Goal: Task Accomplishment & Management: Manage account settings

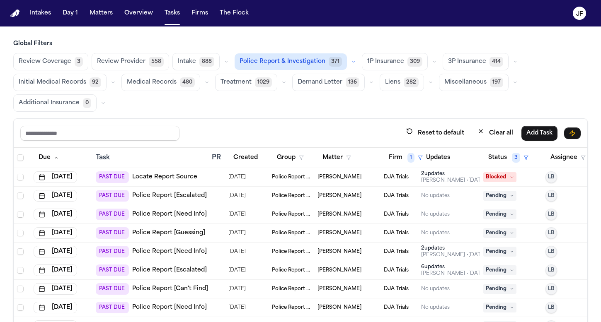
scroll to position [70, 0]
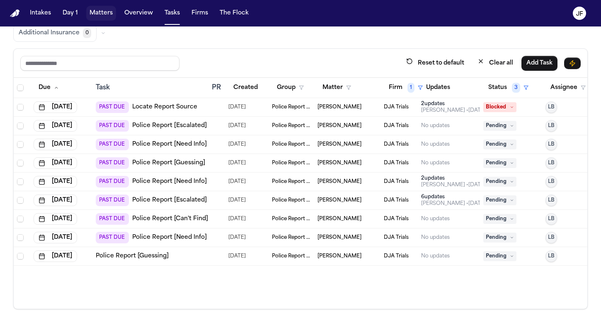
click at [100, 20] on button "Matters" at bounding box center [101, 13] width 30 height 15
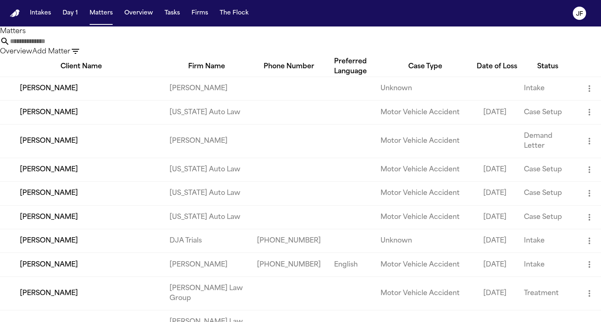
click at [76, 46] on input "text" at bounding box center [43, 41] width 66 height 10
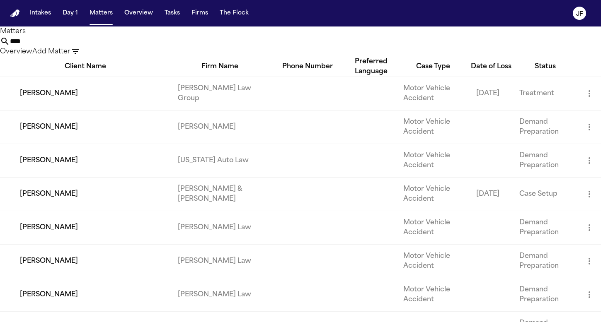
type input "*****"
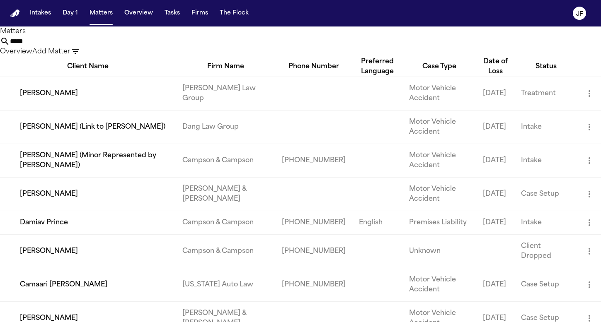
drag, startPoint x: 286, startPoint y: 53, endPoint x: 208, endPoint y: 48, distance: 77.7
click at [208, 50] on div "***** Overview Add Matter" at bounding box center [300, 46] width 601 height 20
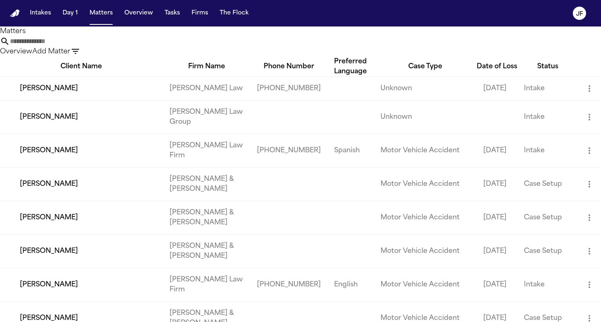
click at [76, 46] on input "text" at bounding box center [43, 41] width 66 height 10
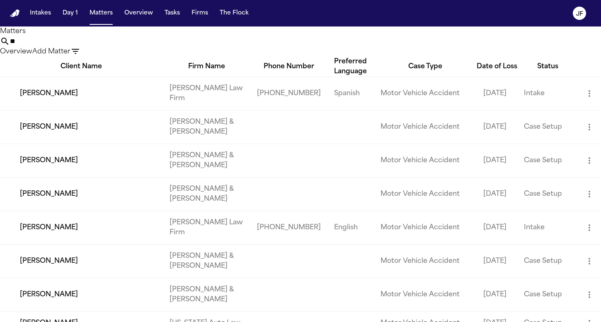
type input "*"
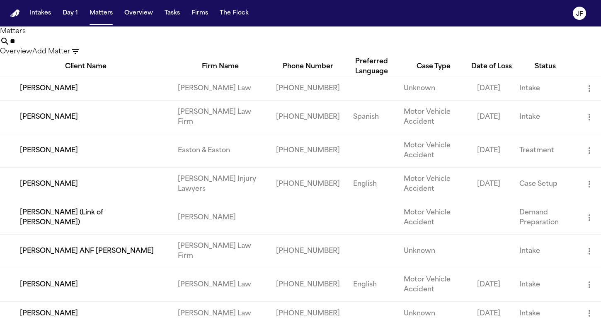
type input "*"
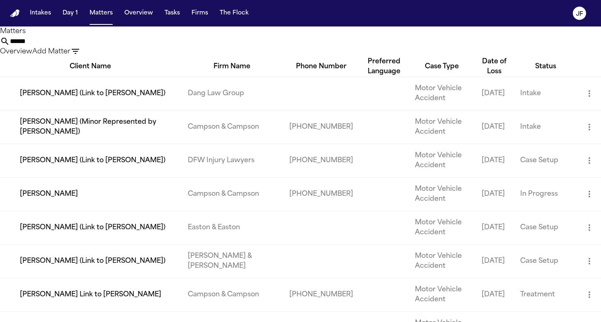
drag, startPoint x: 285, startPoint y: 49, endPoint x: 209, endPoint y: 44, distance: 76.0
click at [209, 44] on div "****** Overview Add Matter" at bounding box center [300, 46] width 601 height 20
click at [76, 45] on input "******" at bounding box center [43, 41] width 66 height 10
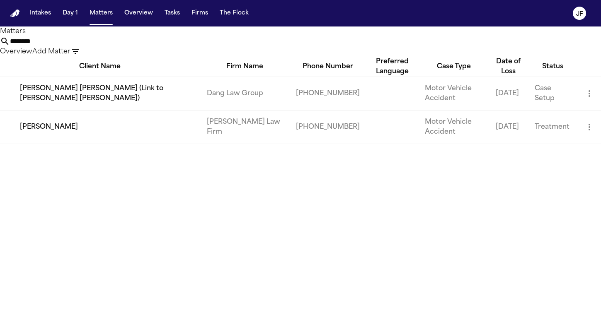
type input "********"
click at [56, 141] on td "Mattar Diagne" at bounding box center [100, 127] width 200 height 34
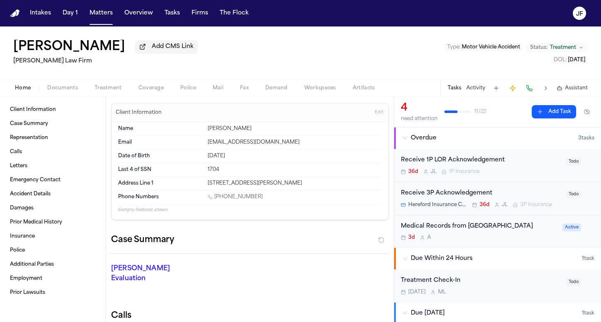
click at [81, 93] on button "Documents" at bounding box center [62, 88] width 47 height 10
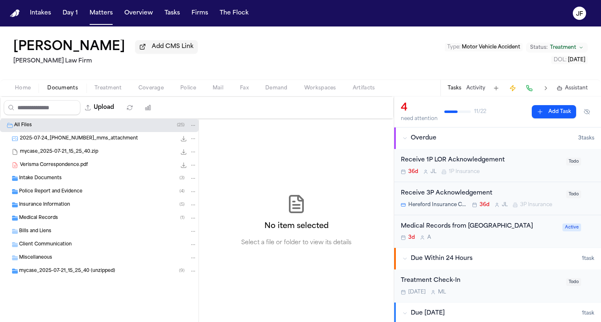
click at [159, 92] on span "Coverage" at bounding box center [150, 88] width 25 height 7
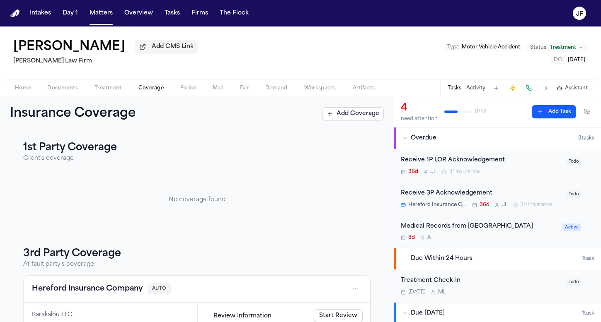
click at [116, 91] on span "Treatment" at bounding box center [107, 88] width 27 height 7
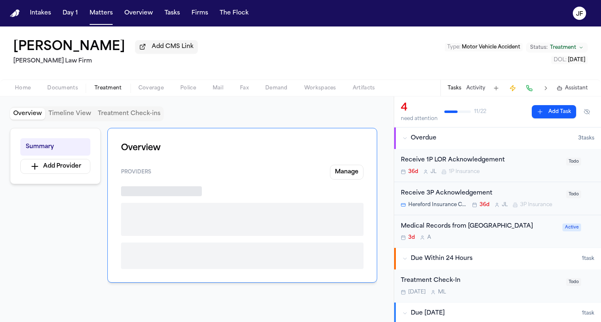
click at [75, 87] on span "Documents" at bounding box center [62, 88] width 31 height 7
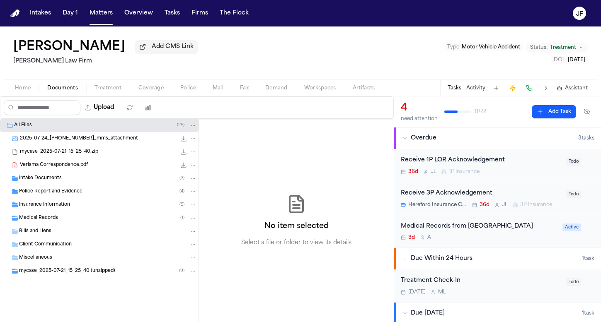
click at [31, 90] on button "Home" at bounding box center [23, 88] width 32 height 10
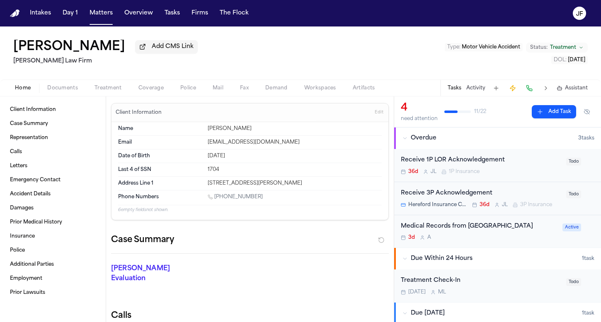
click at [60, 90] on span "Documents" at bounding box center [62, 88] width 31 height 7
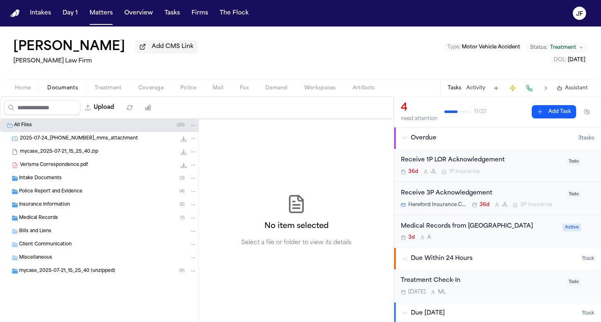
click at [106, 180] on div "Intake Documents ( 3 )" at bounding box center [108, 178] width 178 height 7
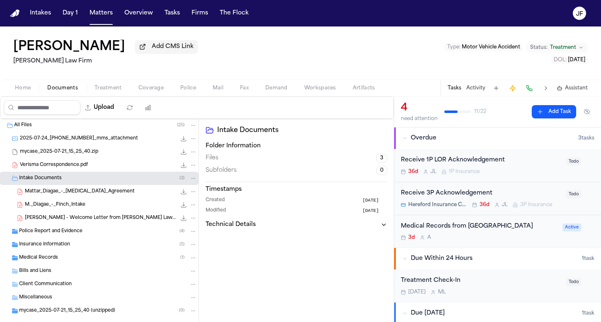
click at [111, 195] on span "Mattar_Diagae_-_Retainer_Agreement" at bounding box center [80, 192] width 110 height 7
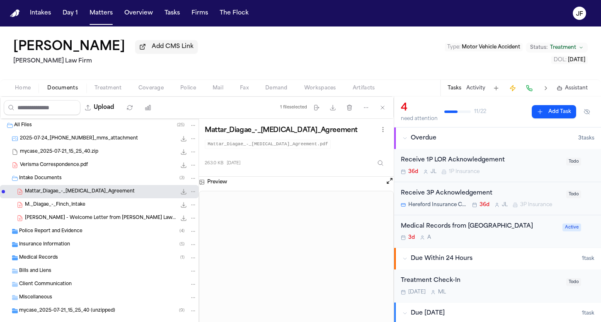
click at [116, 227] on div "Police Report and Evidence ( 4 )" at bounding box center [99, 231] width 199 height 13
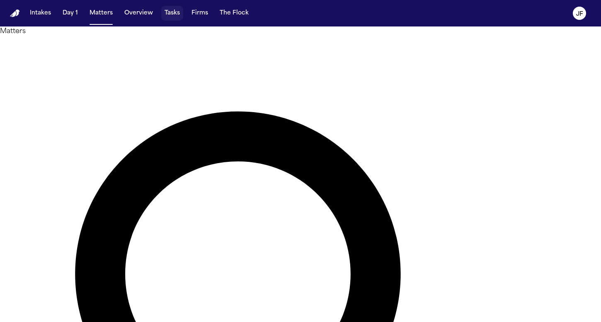
click at [179, 16] on button "Tasks" at bounding box center [172, 13] width 22 height 15
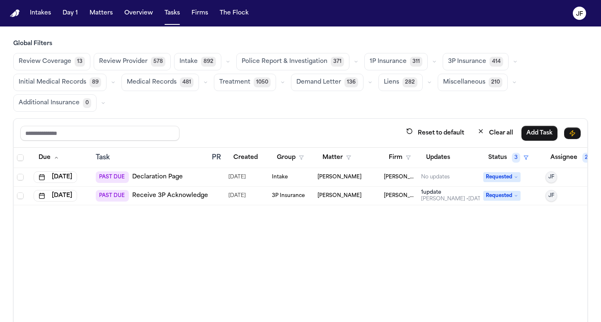
click at [283, 63] on span "Police Report & Investigation" at bounding box center [285, 62] width 86 height 8
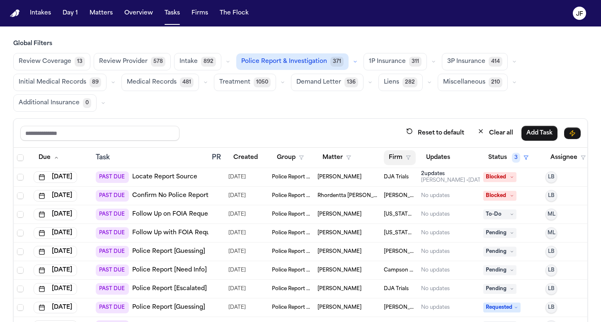
click at [404, 157] on button "Firm" at bounding box center [400, 157] width 32 height 15
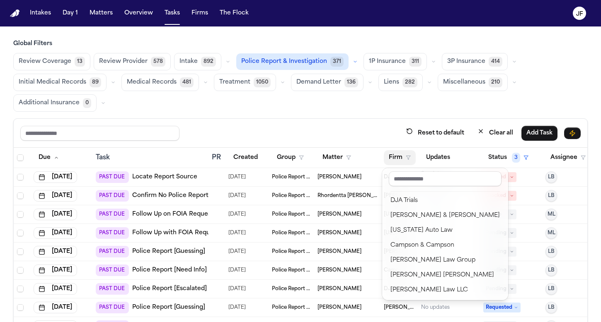
click at [294, 63] on div "Global Filters Review Coverage 13 Review Provider 578 Intake 892 Police Report …" at bounding box center [300, 210] width 574 height 340
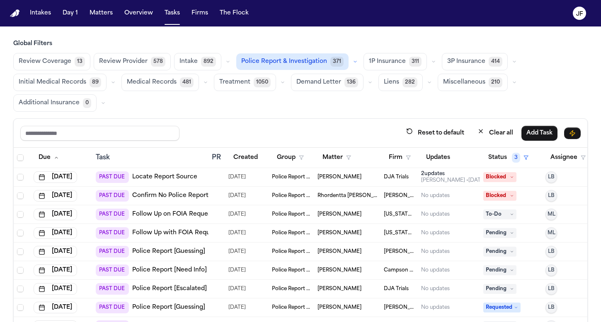
click at [340, 63] on button "Police Report & Investigation 371" at bounding box center [292, 61] width 112 height 17
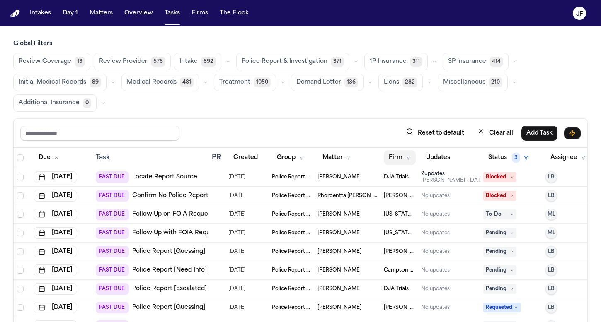
click at [402, 156] on button "Firm" at bounding box center [400, 157] width 32 height 15
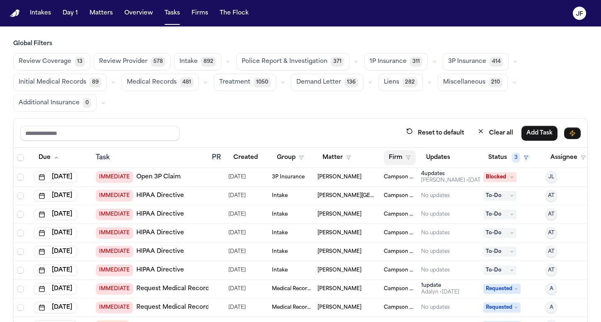
scroll to position [0, 0]
click at [403, 155] on button "Firm" at bounding box center [400, 157] width 32 height 15
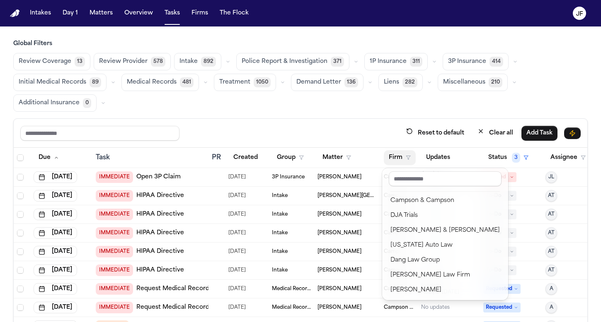
click at [332, 54] on div "Global Filters Review Coverage 13 Review Provider 578 Intake 892 Police Report …" at bounding box center [300, 210] width 574 height 340
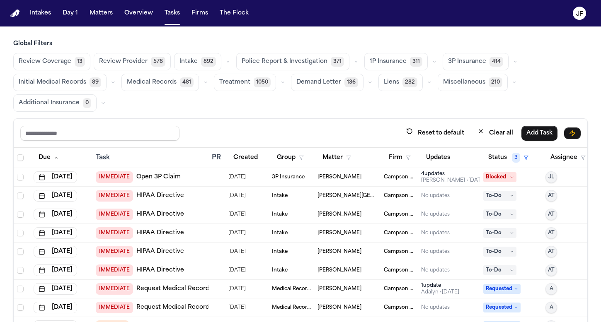
click at [308, 64] on span "Police Report & Investigation" at bounding box center [285, 62] width 86 height 8
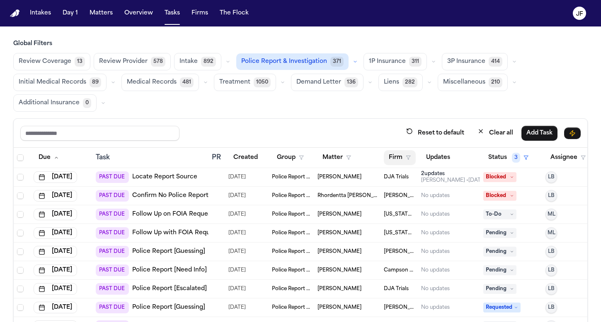
click at [407, 156] on polygon "button" at bounding box center [408, 158] width 4 height 4
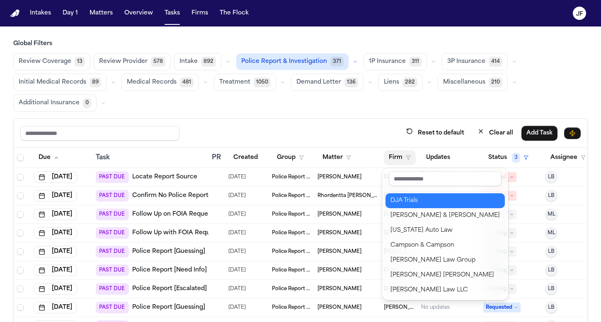
click at [407, 195] on button "DJA Trials" at bounding box center [444, 201] width 119 height 15
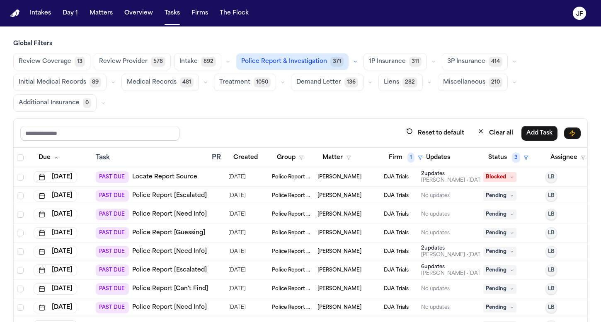
click at [176, 199] on link "Police Report [Escalated]" at bounding box center [169, 196] width 75 height 8
click at [172, 178] on link "Locate Report Source" at bounding box center [164, 177] width 65 height 8
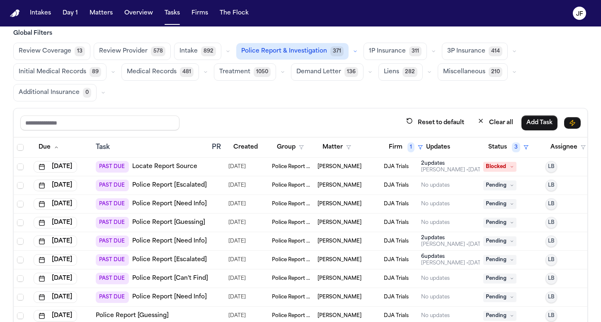
click at [193, 208] on link "Police Report [Need Info]" at bounding box center [169, 204] width 75 height 8
click at [143, 183] on link "Police Report [Escalated]" at bounding box center [169, 186] width 75 height 8
click at [152, 186] on link "Police Report [Escalated]" at bounding box center [169, 186] width 75 height 8
click at [179, 205] on link "Police Report [Need Info]" at bounding box center [169, 204] width 75 height 8
click at [181, 221] on link "Police Report [Guessing]" at bounding box center [168, 223] width 73 height 8
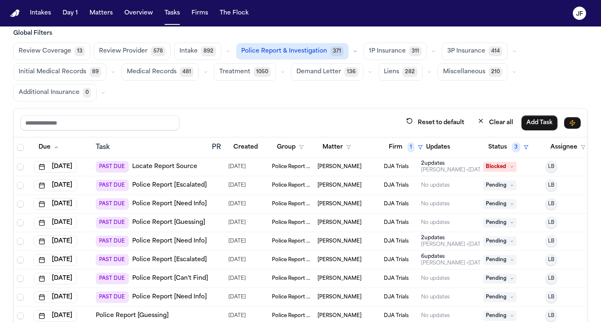
click at [168, 240] on link "Police Report [Need Info]" at bounding box center [169, 241] width 75 height 8
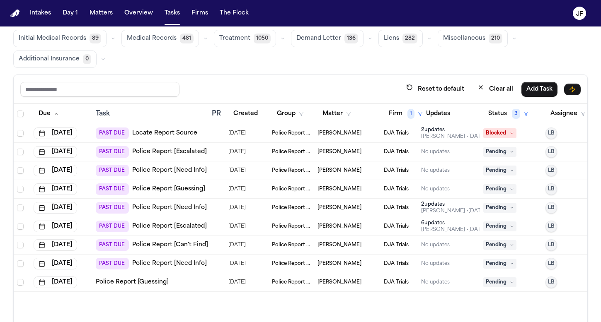
scroll to position [58, 0]
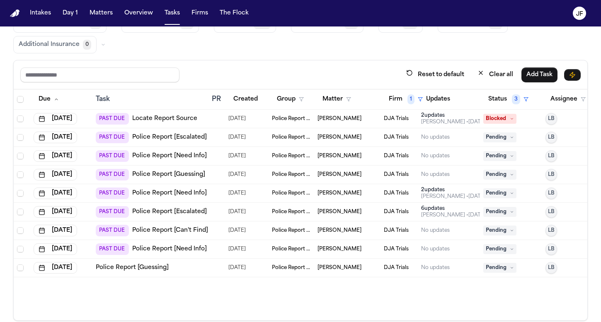
click at [504, 158] on span "Pending" at bounding box center [499, 156] width 33 height 10
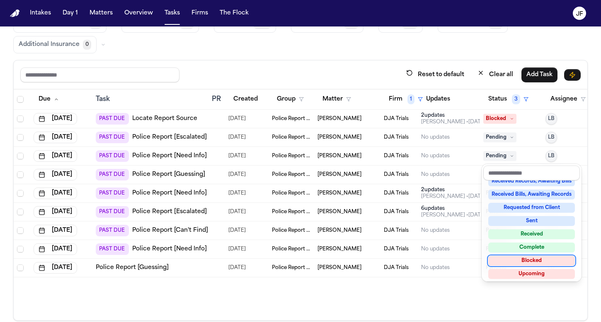
click at [517, 262] on div "Blocked" at bounding box center [531, 261] width 87 height 10
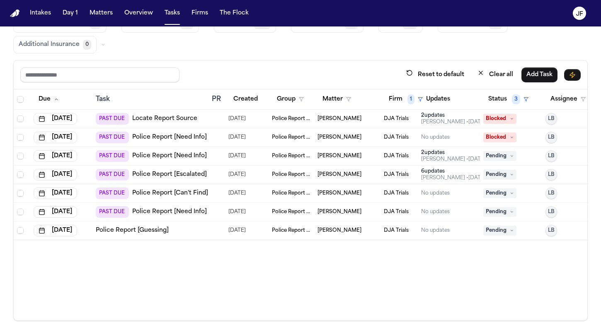
click at [219, 139] on div at bounding box center [217, 137] width 10 height 7
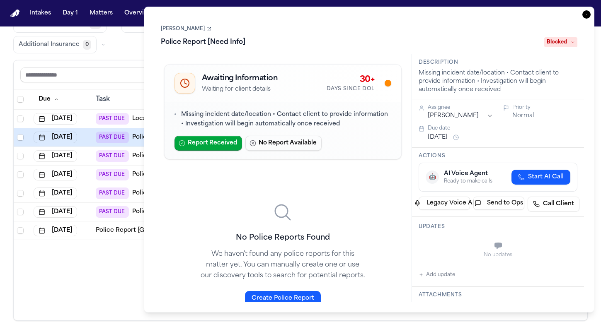
click at [587, 18] on icon "button" at bounding box center [586, 14] width 8 height 8
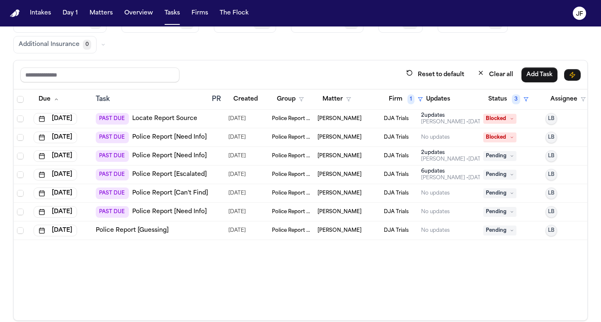
click at [172, 141] on link "Police Report [Need Info]" at bounding box center [169, 137] width 75 height 8
click at [153, 175] on link "Police Report [Escalated]" at bounding box center [169, 175] width 75 height 8
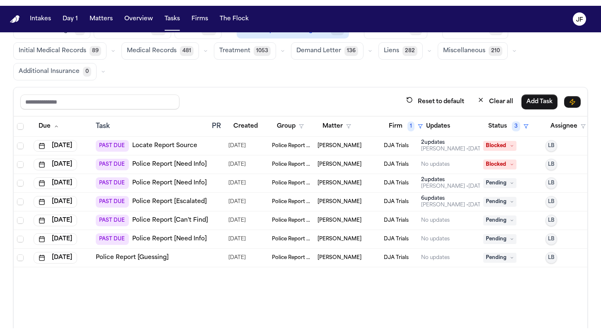
scroll to position [47, 0]
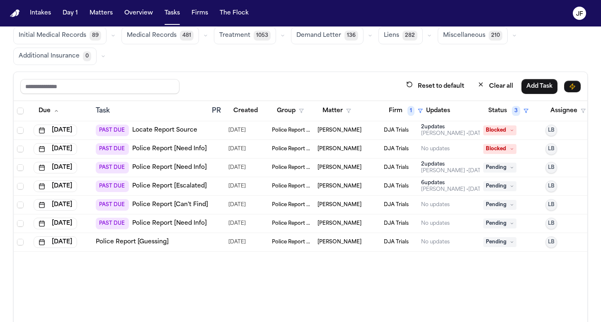
click at [171, 203] on link "Police Report [Can't Find]" at bounding box center [170, 205] width 76 height 8
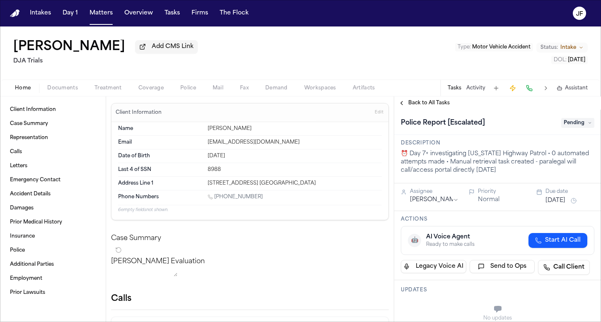
click at [68, 90] on span "Documents" at bounding box center [62, 88] width 31 height 7
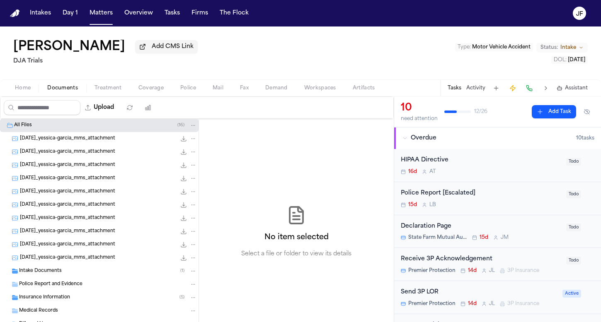
click at [60, 273] on span "Intake Documents" at bounding box center [40, 271] width 43 height 7
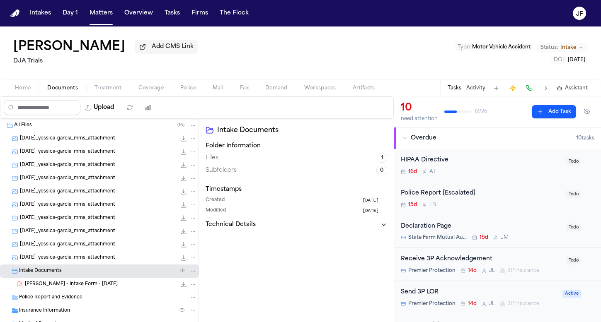
click at [83, 285] on span "Y. Garcia - Intake Form - 8.18.25" at bounding box center [71, 284] width 93 height 7
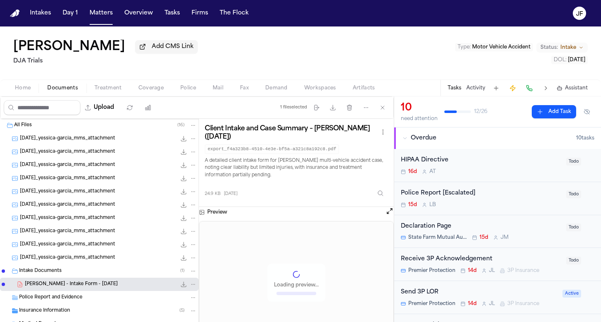
click at [180, 283] on icon "File: Y. Garcia - Intake Form - 8.18.25" at bounding box center [183, 284] width 7 height 7
click at [478, 91] on button "Activity" at bounding box center [475, 88] width 19 height 7
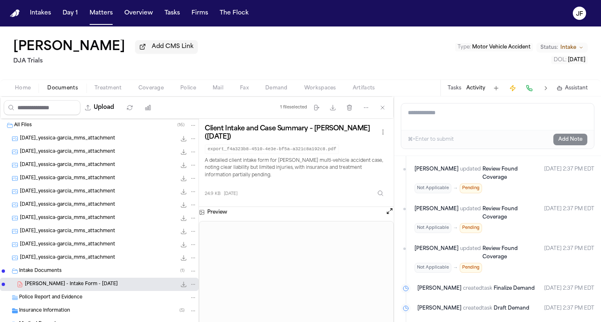
scroll to position [1448, 0]
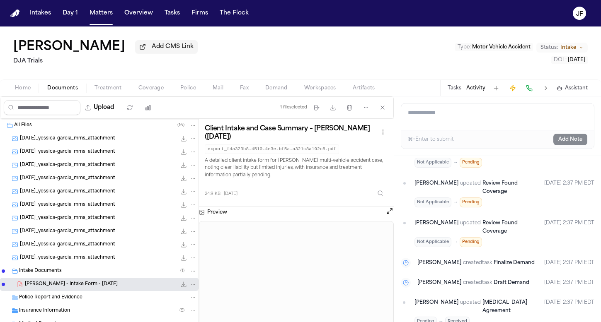
click at [203, 2] on nav "Intakes Day 1 Matters Overview Tasks Firms The Flock JF" at bounding box center [300, 13] width 601 height 27
click at [186, 90] on span "Police" at bounding box center [188, 88] width 16 height 7
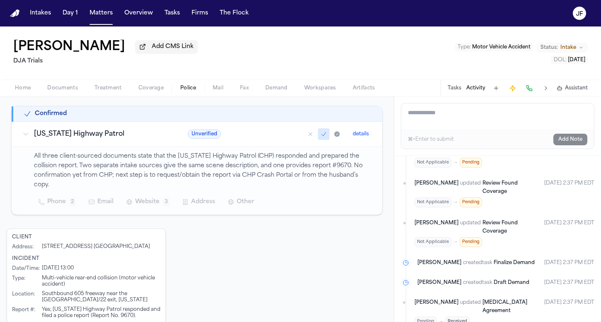
scroll to position [139, 0]
click at [266, 170] on p "All three client-sourced documents state that the California Highway Patrol (CH…" at bounding box center [203, 172] width 338 height 38
click at [63, 90] on span "Documents" at bounding box center [62, 88] width 31 height 7
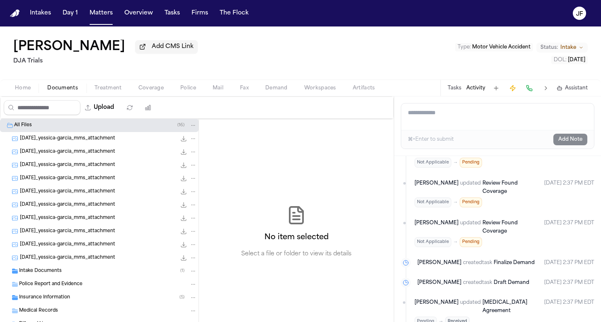
click at [56, 256] on div "2025-08-29_yessica-garcia_mms_attachment 103.2 KB • JPG" at bounding box center [108, 258] width 177 height 8
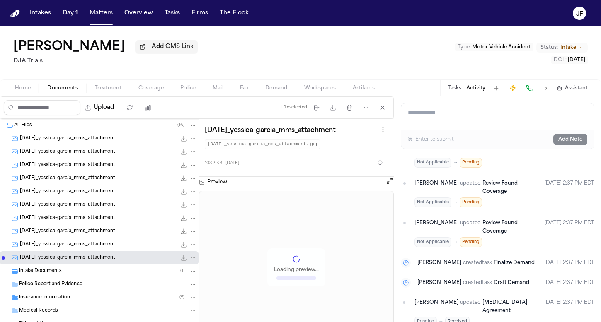
click at [52, 273] on span "Intake Documents" at bounding box center [40, 271] width 43 height 7
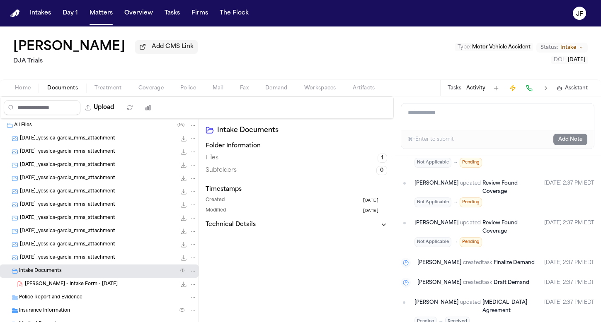
click at [75, 288] on span "Y. Garcia - Intake Form - 8.18.25" at bounding box center [71, 284] width 93 height 7
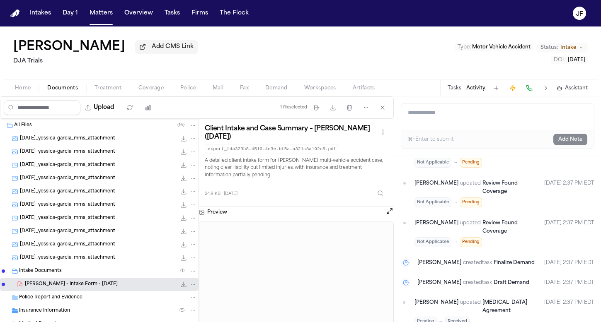
click at [180, 284] on icon "File: Y. Garcia - Intake Form - 8.18.25" at bounding box center [183, 284] width 7 height 7
click at [63, 138] on span "[DATE]_yessica-garcia_mms_attachment" at bounding box center [67, 139] width 95 height 7
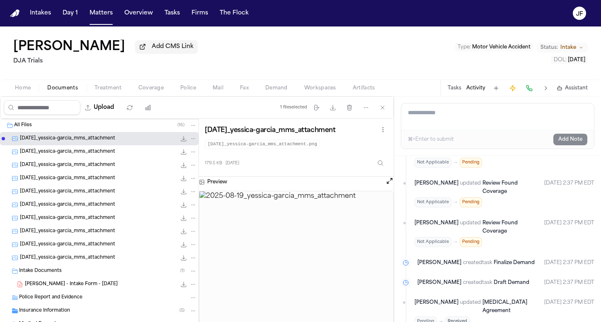
click at [65, 151] on span "[DATE]_yessica-garcia_mms_attachment" at bounding box center [67, 152] width 95 height 7
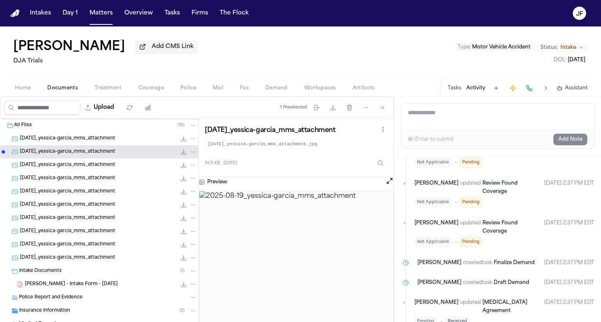
click at [68, 165] on span "[DATE]_yessica-garcia_mms_attachment" at bounding box center [67, 165] width 95 height 7
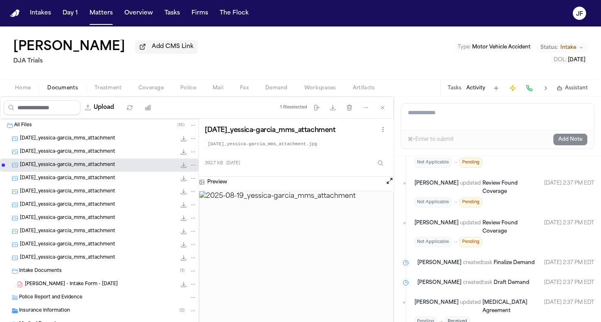
click at [68, 179] on span "[DATE]_yessica-garcia_mms_attachment" at bounding box center [67, 178] width 95 height 7
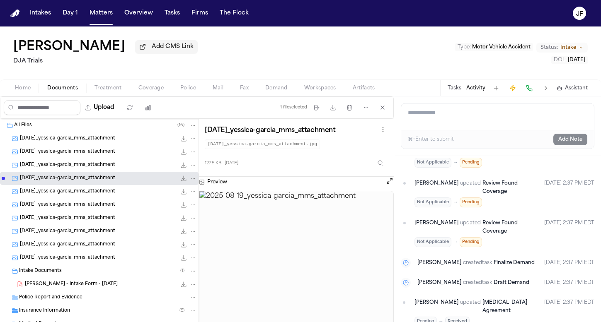
click at [73, 194] on span "[DATE]_yessica-garcia_mms_attachment" at bounding box center [67, 192] width 95 height 7
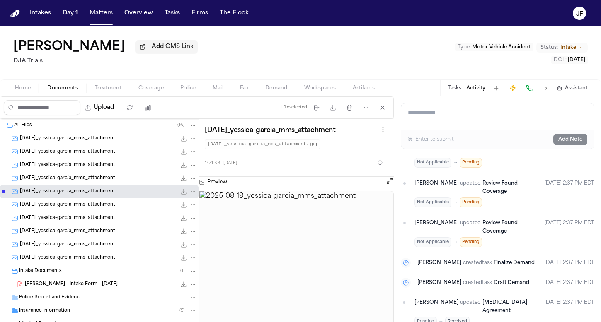
click at [73, 212] on div "[DATE]_yessica-garcia_mms_attachment 93.2 KB • JPG" at bounding box center [99, 205] width 199 height 13
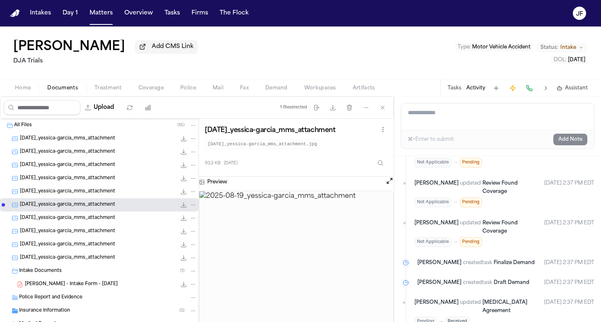
click at [78, 196] on div "[DATE]_yessica-garcia_mms_attachment 147.1 KB • JPG" at bounding box center [108, 192] width 177 height 8
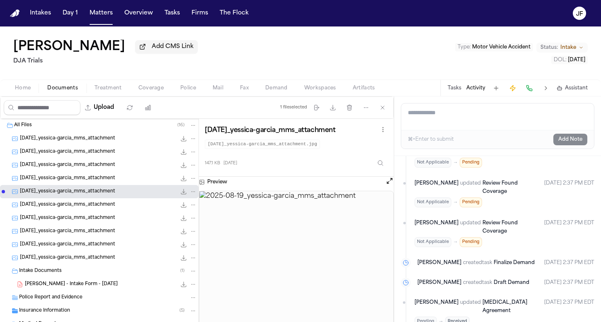
click at [181, 194] on icon "File: 2025-08-19_yessica-garcia_mms_attachment" at bounding box center [183, 191] width 5 height 5
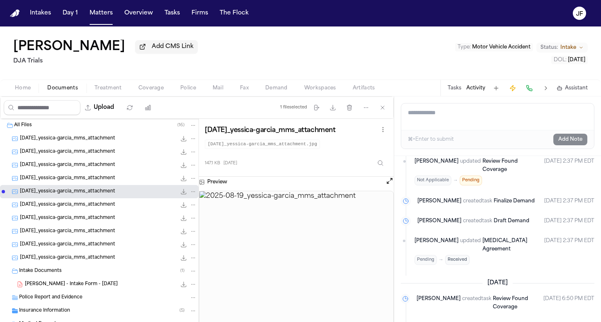
click at [453, 95] on div "Tasks Activity Assistant" at bounding box center [517, 88] width 154 height 16
click at [455, 86] on button "Tasks" at bounding box center [455, 88] width 14 height 7
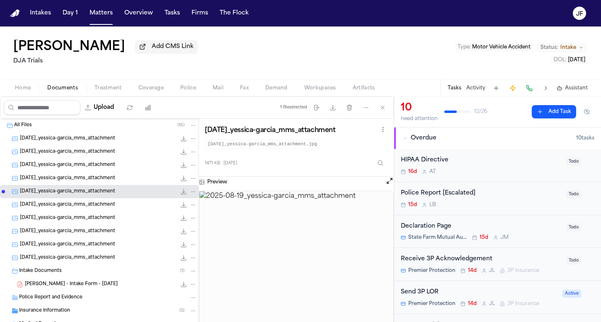
click at [441, 194] on div "Police Report [Escalated]" at bounding box center [481, 194] width 160 height 10
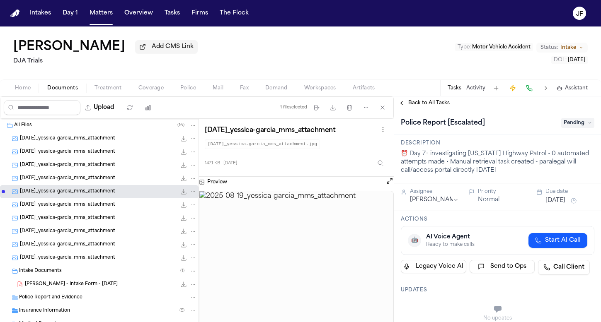
click at [569, 121] on span "Pending" at bounding box center [577, 123] width 33 height 10
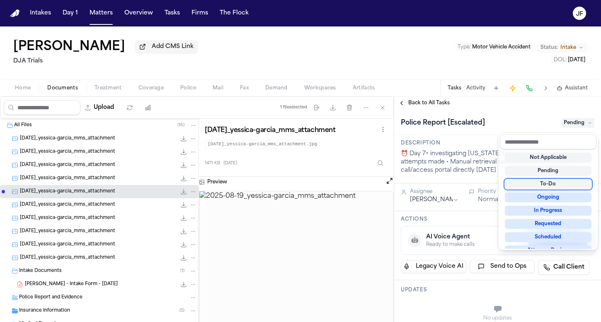
click at [474, 130] on div "Police Report [Escalated] Pending" at bounding box center [498, 122] width 194 height 13
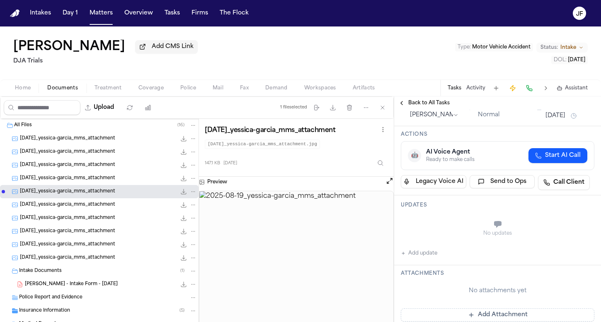
scroll to position [94, 0]
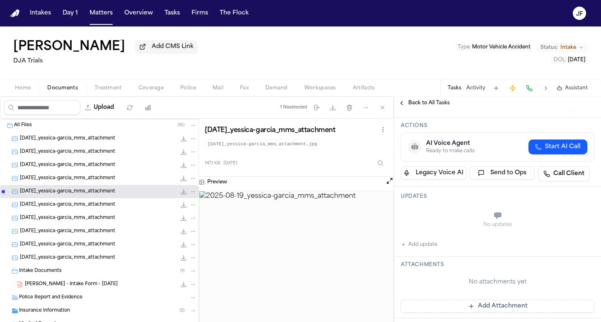
click at [414, 252] on div "Updates No updates Add update" at bounding box center [497, 222] width 207 height 70
click at [422, 248] on button "Add update" at bounding box center [419, 245] width 36 height 10
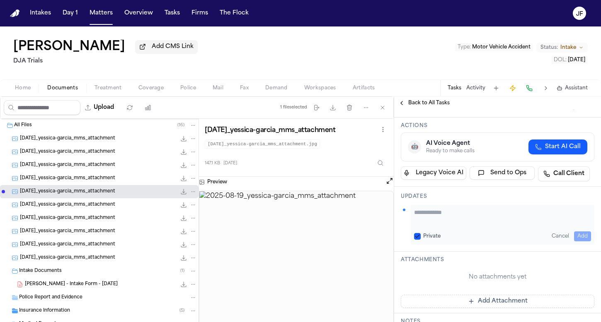
drag, startPoint x: 438, startPoint y: 225, endPoint x: 442, endPoint y: 219, distance: 6.9
click at [438, 225] on textarea "Add your update" at bounding box center [502, 216] width 177 height 17
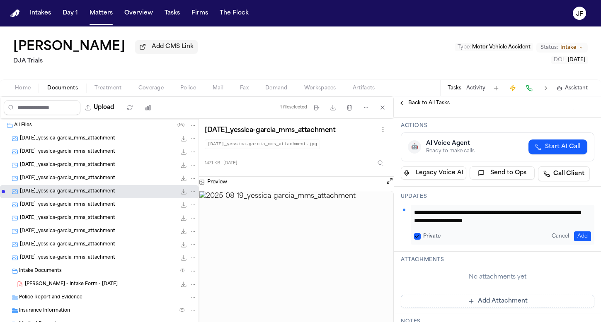
type textarea "**********"
click at [575, 239] on button "Add" at bounding box center [582, 237] width 17 height 10
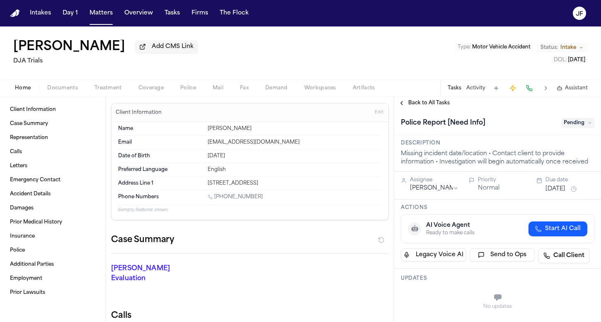
click at [55, 99] on div "Client Information Case Summary Representation Calls Letters Emergency Contact …" at bounding box center [53, 210] width 106 height 226
click at [56, 92] on span "Documents" at bounding box center [62, 88] width 31 height 7
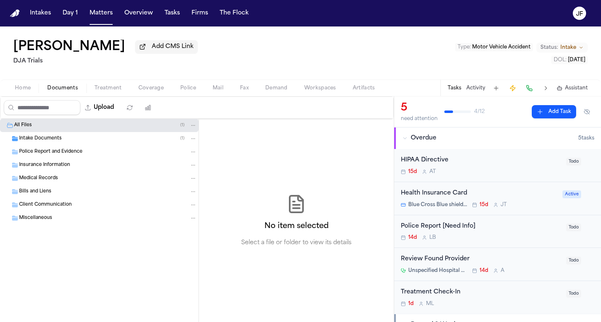
click at [52, 137] on span "Intake Documents" at bounding box center [40, 139] width 43 height 7
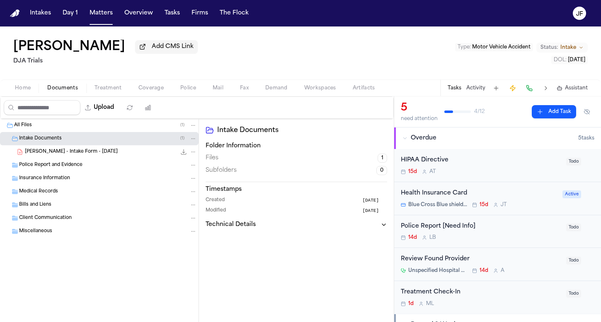
click at [62, 155] on span "[PERSON_NAME] - Intake Form - [DATE]" at bounding box center [71, 152] width 93 height 7
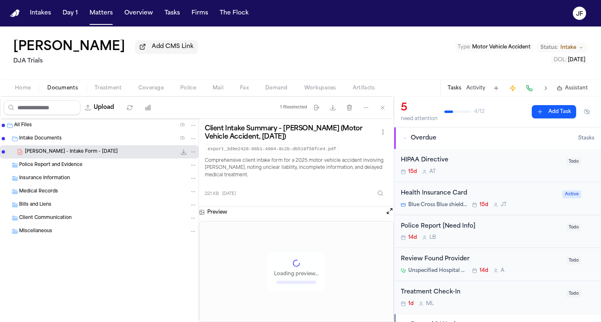
click at [182, 152] on icon "File: T. Leon-Guerrero - Intake Form - 8.20.25" at bounding box center [183, 152] width 7 height 7
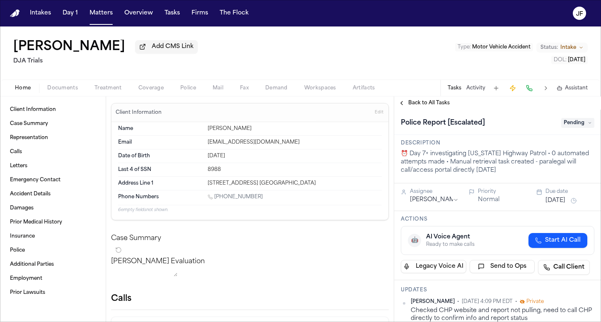
click at [56, 92] on span "Documents" at bounding box center [62, 88] width 31 height 7
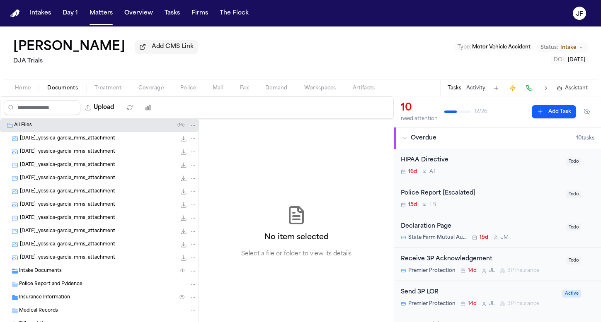
click at [50, 145] on div "[DATE]_yessica-garcia_mms_attachment 179.5 KB • PNG" at bounding box center [99, 138] width 199 height 13
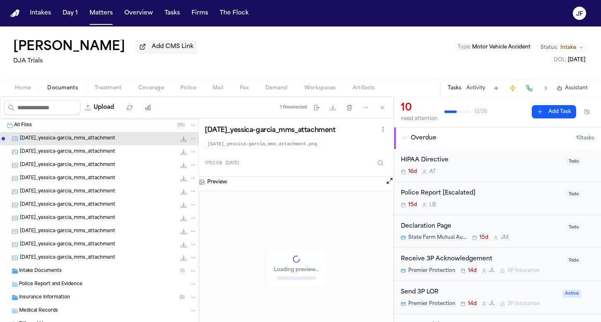
click at [56, 180] on span "[DATE]_yessica-garcia_mms_attachment" at bounding box center [67, 178] width 95 height 7
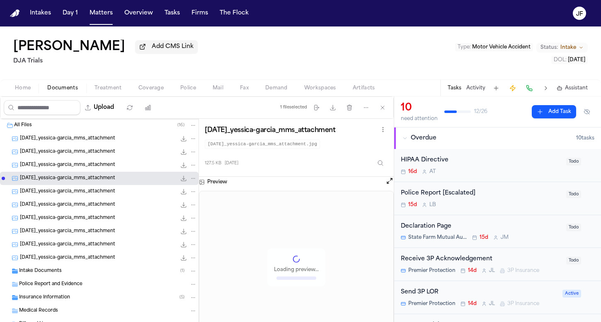
click at [60, 203] on div "[DATE]_yessica-garcia_mms_attachment 93.2 KB • JPG" at bounding box center [108, 205] width 177 height 8
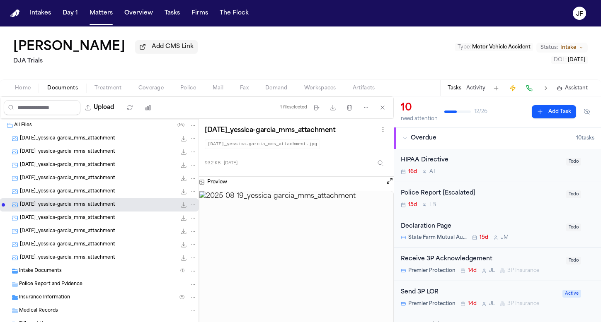
click at [67, 190] on span "[DATE]_yessica-garcia_mms_attachment" at bounding box center [67, 192] width 95 height 7
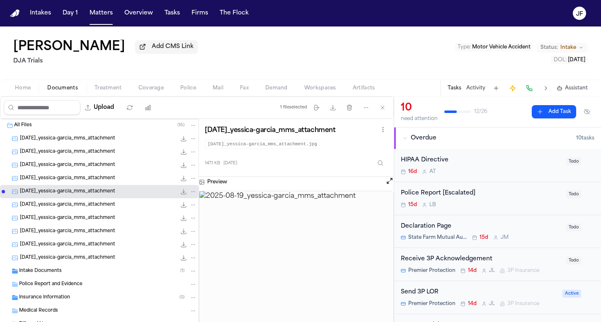
click at [115, 209] on span "[DATE]_yessica-garcia_mms_attachment" at bounding box center [67, 205] width 95 height 7
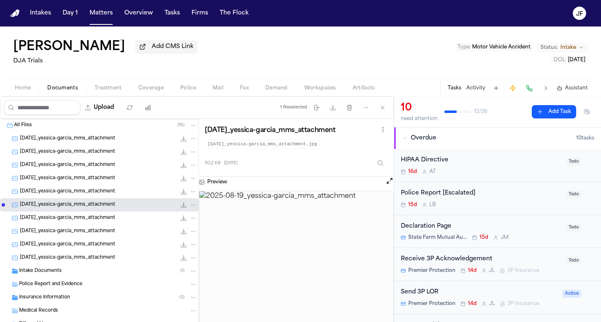
click at [180, 207] on icon "File: 2025-08-19_yessica-garcia_mms_attachment" at bounding box center [183, 205] width 7 height 7
click at [55, 282] on div "Police Report and Evidence" at bounding box center [99, 284] width 199 height 13
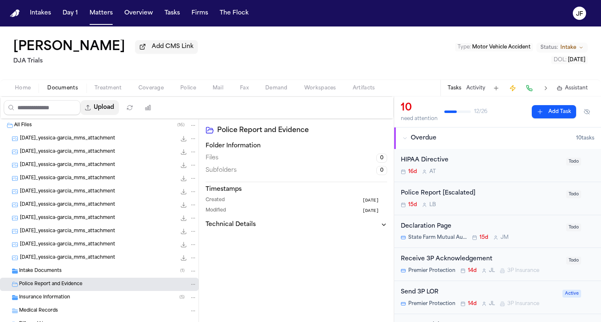
click at [119, 115] on button "Upload" at bounding box center [99, 107] width 39 height 15
select select "**********"
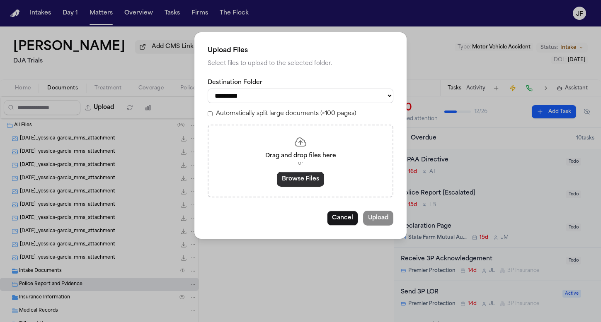
click at [297, 181] on button "Browse Files" at bounding box center [300, 179] width 47 height 15
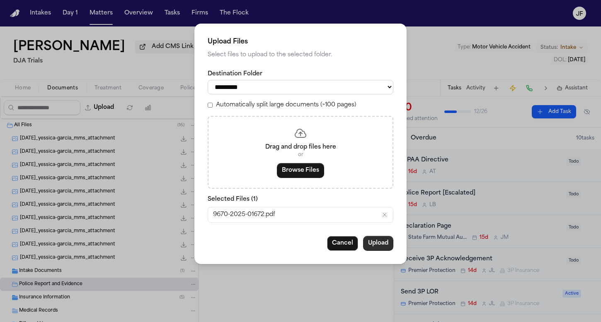
click at [383, 243] on button "Upload" at bounding box center [378, 243] width 30 height 15
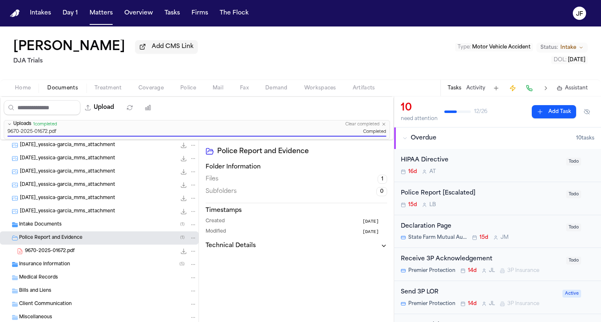
scroll to position [69, 0]
click at [190, 253] on icon "File: 9670-2025-01672.pdf" at bounding box center [193, 252] width 6 height 6
click at [188, 268] on button "Rename" at bounding box center [187, 267] width 57 height 15
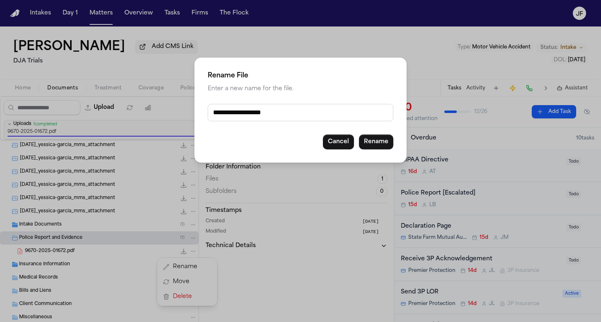
drag, startPoint x: 272, startPoint y: 112, endPoint x: 167, endPoint y: 104, distance: 105.2
click at [167, 104] on div "**********" at bounding box center [300, 161] width 601 height 322
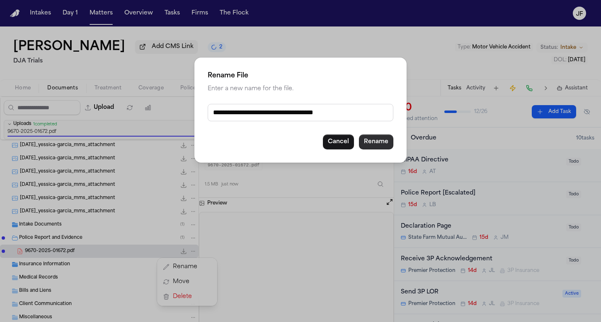
type input "**********"
click at [368, 139] on button "Rename" at bounding box center [376, 142] width 34 height 15
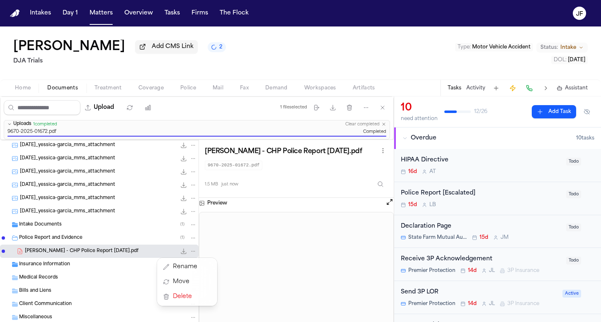
click at [92, 253] on div "Y. Garcia - CHP Police Report 8.3.25.pdf 1.5 MB • PDF" at bounding box center [111, 251] width 172 height 8
drag, startPoint x: 121, startPoint y: 250, endPoint x: 48, endPoint y: 248, distance: 73.4
click at [48, 248] on div "Y. Garcia - CHP Police Report 8.3.25.pdf 1.5 MB • PDF" at bounding box center [111, 251] width 172 height 8
click at [330, 1] on nav "Intakes Day 1 Matters Overview Tasks Firms The Flock JF" at bounding box center [300, 13] width 601 height 27
click at [436, 193] on div "Police Report [Escalated]" at bounding box center [481, 194] width 160 height 10
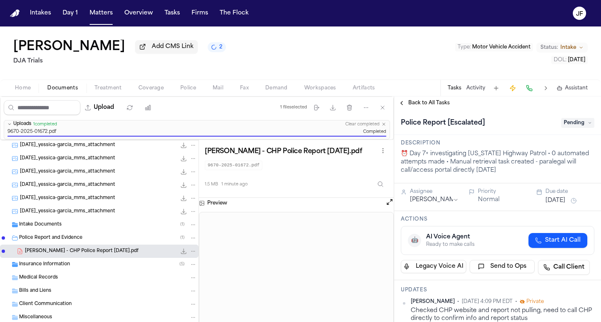
click at [561, 128] on span "Pending" at bounding box center [577, 123] width 33 height 10
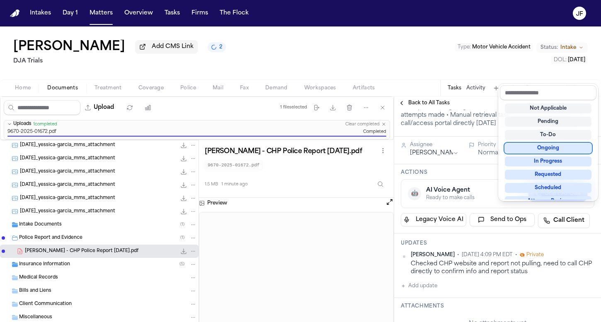
scroll to position [38, 0]
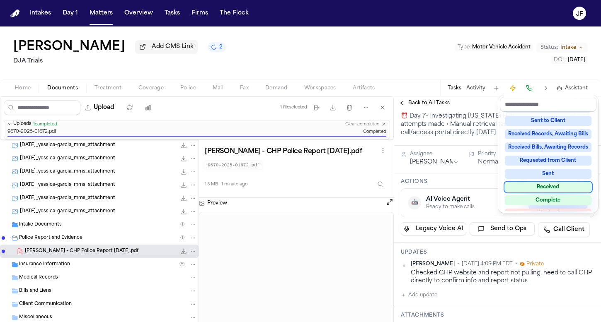
click at [544, 186] on div "Received" at bounding box center [548, 187] width 87 height 10
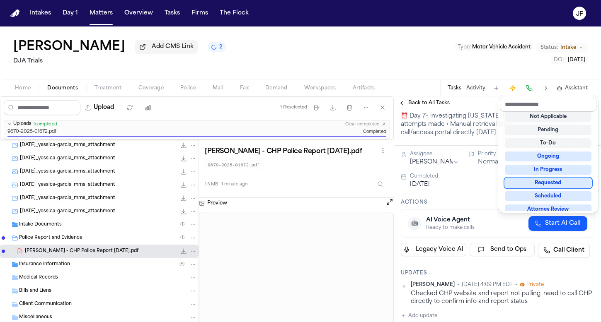
click at [422, 63] on div "Yessica Garcia Add CMS Link 2 DJA Trials Type : Motor Vehicle Accident Status: …" at bounding box center [300, 175] width 601 height 296
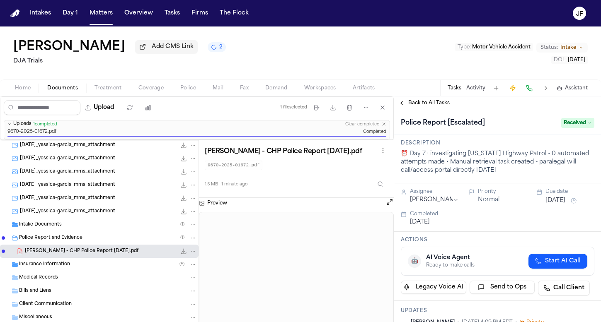
scroll to position [0, 0]
click at [440, 109] on div "Back to All Tasks" at bounding box center [497, 103] width 207 height 13
click at [434, 102] on span "Back to All Tasks" at bounding box center [428, 103] width 41 height 7
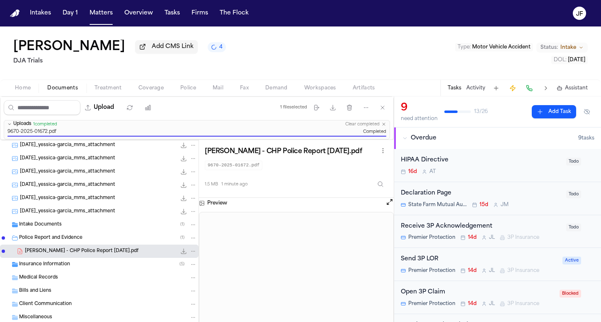
click at [190, 89] on span "Police" at bounding box center [188, 88] width 16 height 7
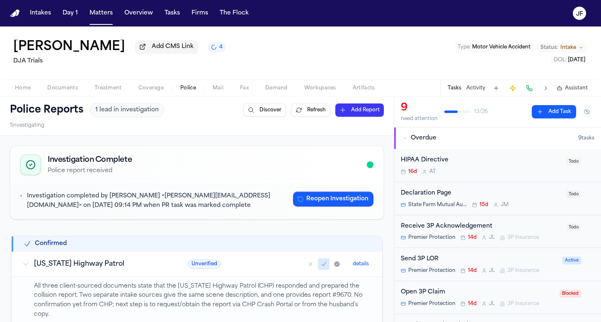
click at [58, 88] on span "Documents" at bounding box center [62, 88] width 31 height 7
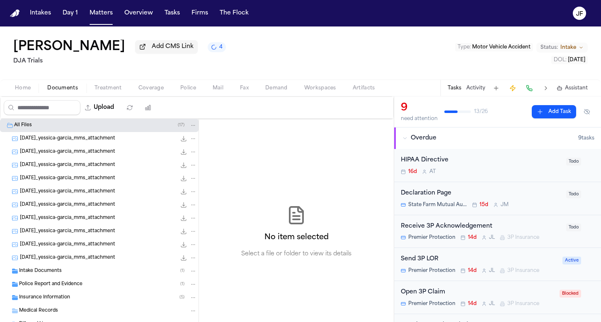
click at [59, 126] on div "All Files ( 17 )" at bounding box center [105, 125] width 183 height 7
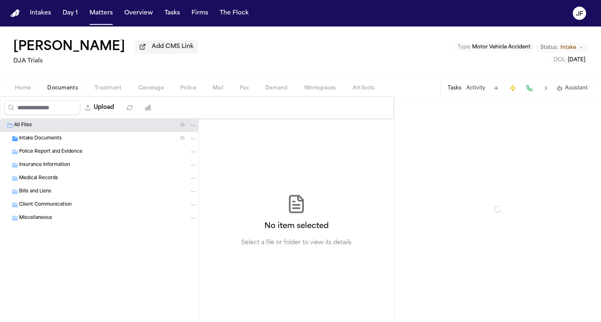
click at [67, 92] on span "Documents" at bounding box center [62, 88] width 31 height 7
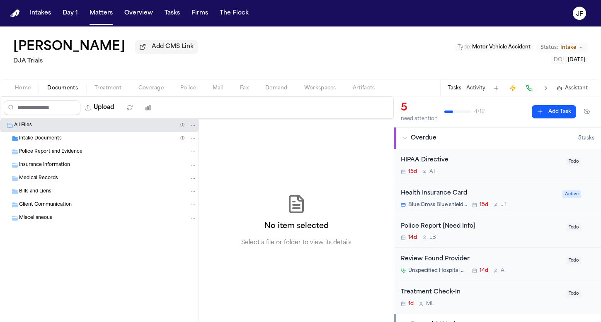
click at [65, 140] on div "Intake Documents ( 1 )" at bounding box center [108, 138] width 178 height 7
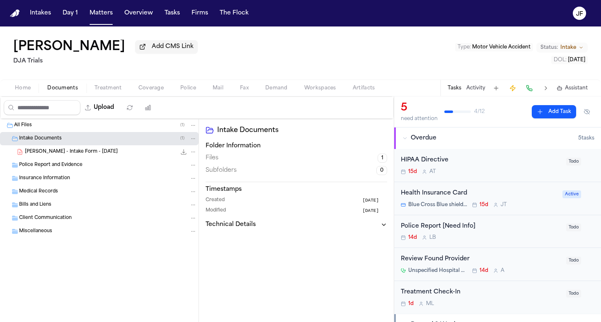
click at [65, 159] on div "T. Leon-Guerrero - Intake Form - 8.20.25 22.1 KB • PDF" at bounding box center [99, 151] width 199 height 13
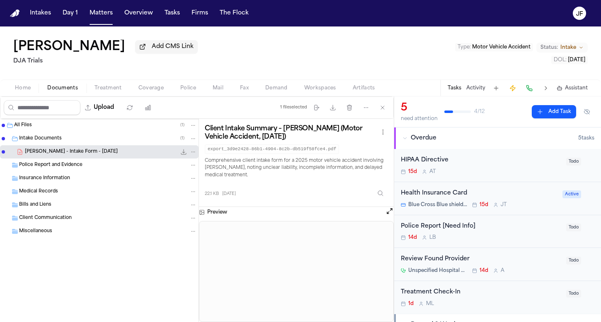
click at [185, 155] on icon "File: T. Leon-Guerrero - Intake Form - 8.20.25" at bounding box center [183, 152] width 7 height 7
click at [187, 90] on span "Police" at bounding box center [188, 88] width 16 height 7
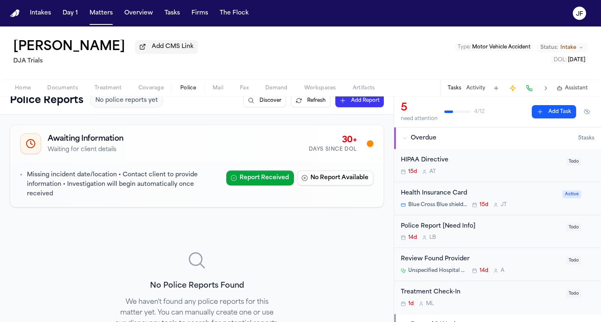
scroll to position [17, 0]
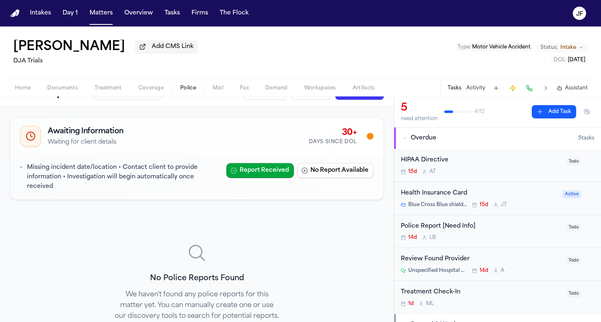
click at [457, 227] on div "Police Report [Need Info]" at bounding box center [481, 227] width 160 height 10
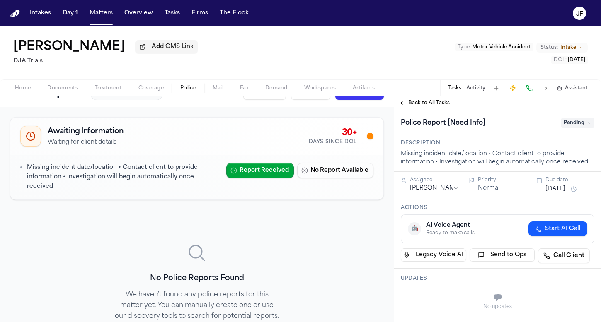
click at [577, 119] on div "Police Report [Need Info] Pending" at bounding box center [498, 122] width 194 height 13
click at [576, 127] on span "Pending" at bounding box center [577, 123] width 33 height 10
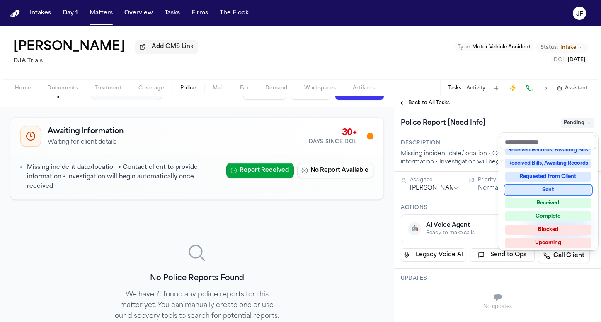
scroll to position [126, 0]
click at [529, 99] on div "**********" at bounding box center [497, 210] width 207 height 226
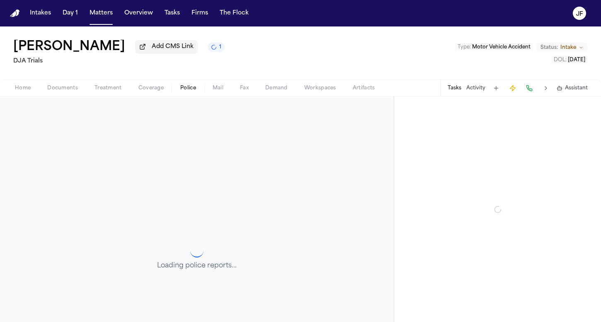
click at [189, 92] on span "Police" at bounding box center [188, 88] width 16 height 7
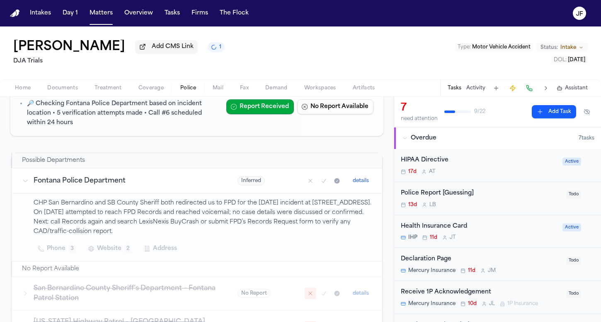
scroll to position [105, 0]
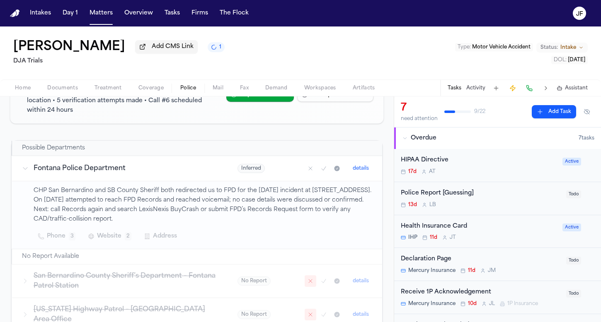
click at [55, 92] on span "Documents" at bounding box center [62, 88] width 31 height 7
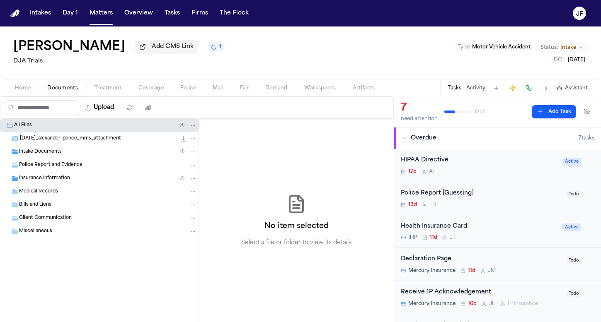
click at [38, 154] on span "Intake Documents" at bounding box center [40, 152] width 43 height 7
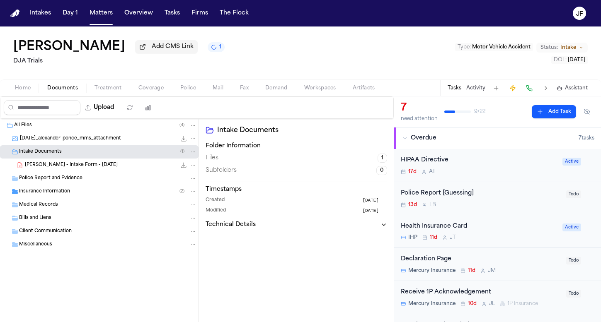
click at [48, 167] on span "A. Ponce - Intake Form - 8.7.25" at bounding box center [71, 165] width 93 height 7
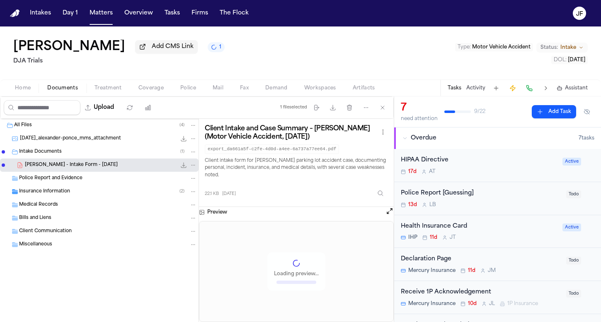
click at [108, 197] on div "Insurance Information ( 2 )" at bounding box center [99, 191] width 199 height 13
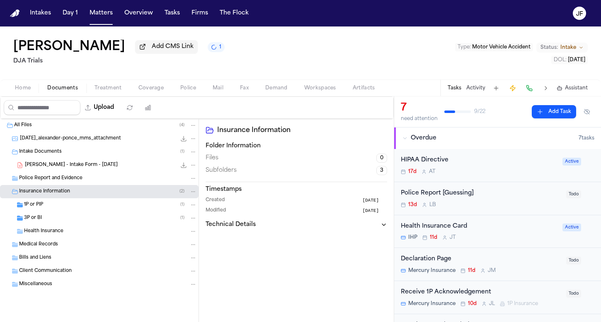
click at [106, 211] on div "1P or PIP ( 1 )" at bounding box center [99, 205] width 199 height 13
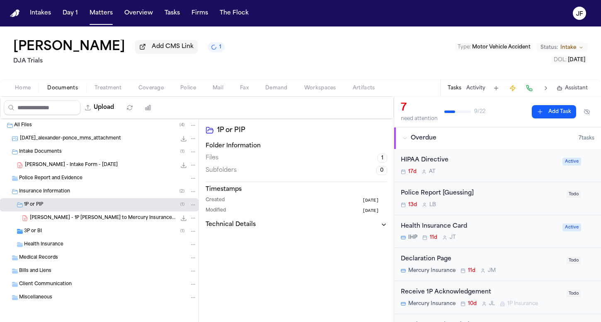
click at [106, 230] on div "3P or BI ( 1 )" at bounding box center [110, 231] width 173 height 7
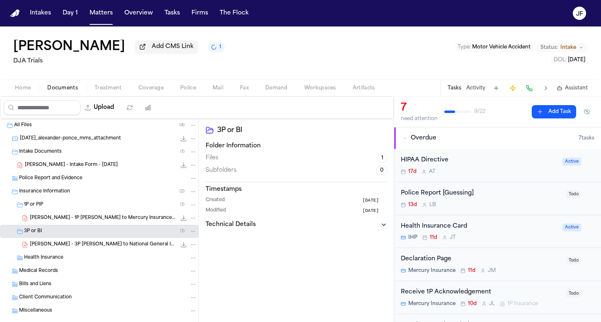
click at [127, 170] on div "A. Ponce - Intake Form - 8.7.25 22.1 KB • PDF" at bounding box center [111, 165] width 172 height 8
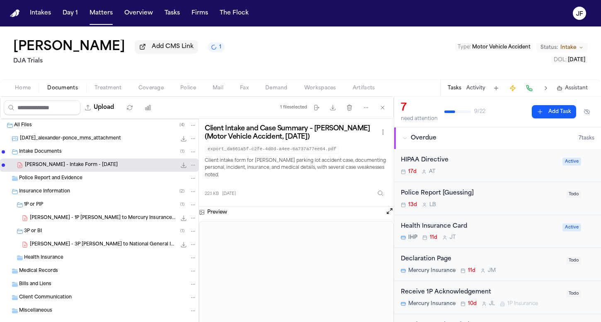
click at [180, 165] on icon "File: A. Ponce - Intake Form - 8.7.25" at bounding box center [183, 165] width 7 height 7
click at [192, 92] on span "Police" at bounding box center [188, 88] width 16 height 7
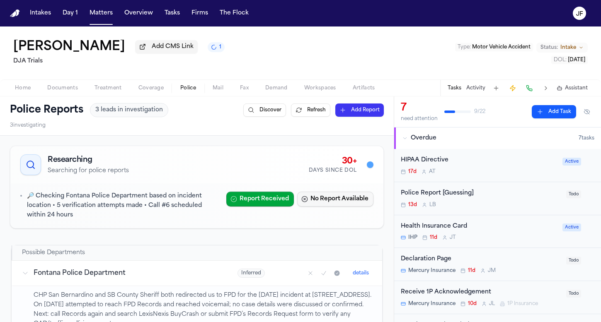
click at [316, 202] on button "No Report Available" at bounding box center [335, 199] width 76 height 15
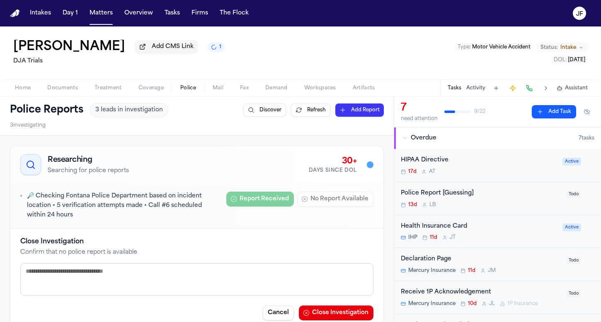
click at [212, 290] on textarea at bounding box center [196, 280] width 353 height 32
type textarea "**********"
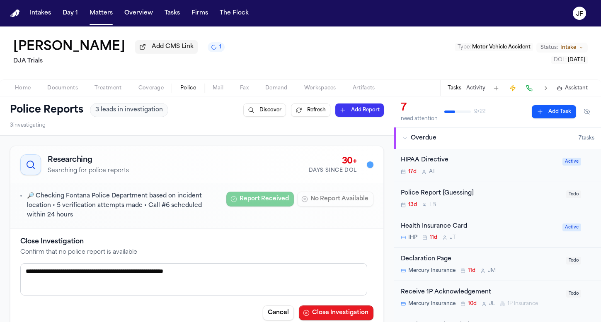
click at [320, 312] on button "Close Investigation" at bounding box center [336, 313] width 75 height 15
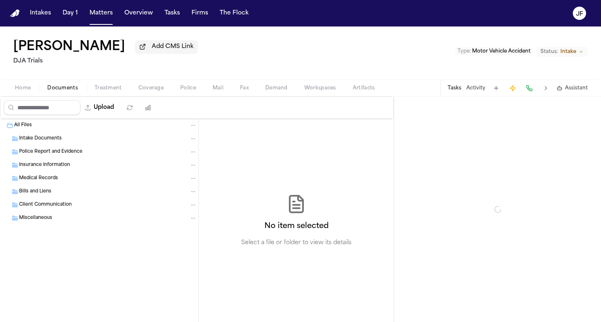
click at [63, 88] on span "Documents" at bounding box center [62, 88] width 31 height 7
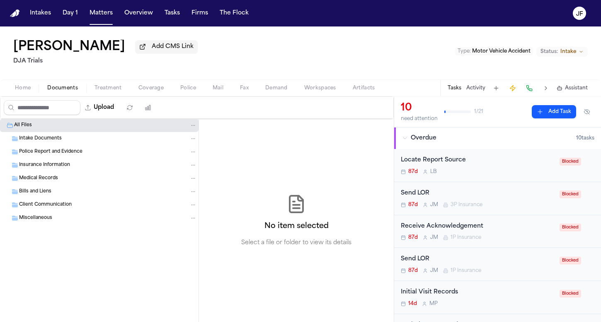
click at [79, 140] on div "Intake Documents" at bounding box center [108, 138] width 178 height 7
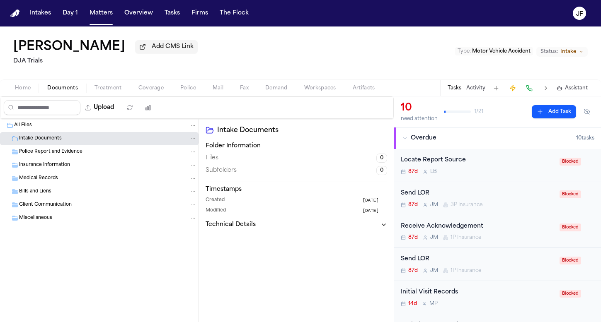
click at [79, 156] on span "Police Report and Evidence" at bounding box center [50, 152] width 63 height 7
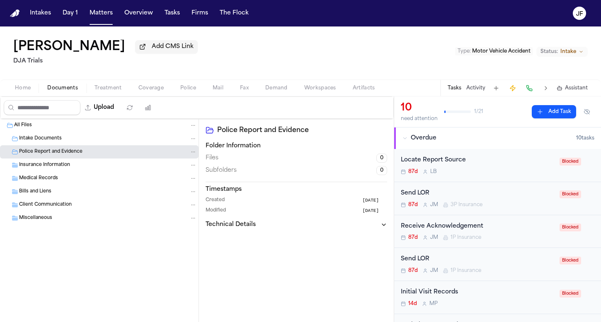
click at [79, 169] on div "Insurance Information" at bounding box center [108, 165] width 178 height 7
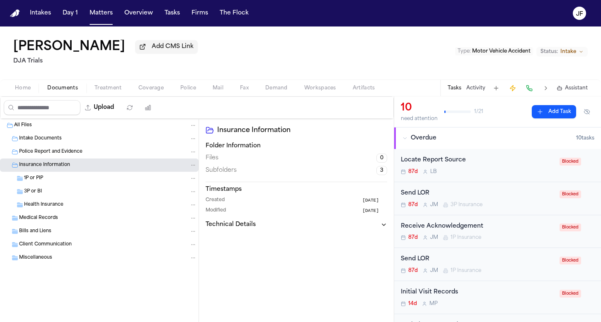
click at [79, 184] on div "1P or PIP" at bounding box center [99, 178] width 199 height 13
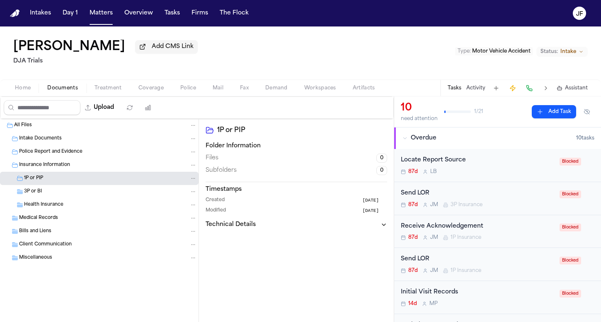
click at [79, 184] on div "1P or PIP" at bounding box center [99, 178] width 199 height 13
click at [79, 168] on div "Insurance Information" at bounding box center [108, 165] width 178 height 7
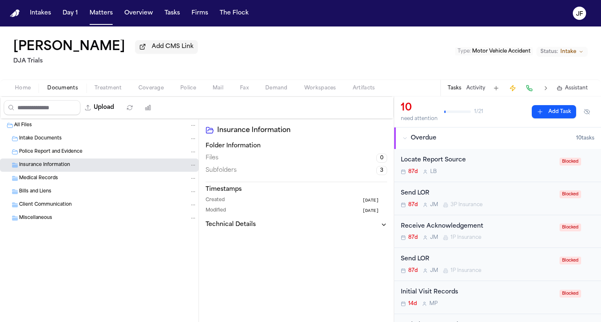
click at [80, 158] on div "Police Report and Evidence" at bounding box center [99, 151] width 199 height 13
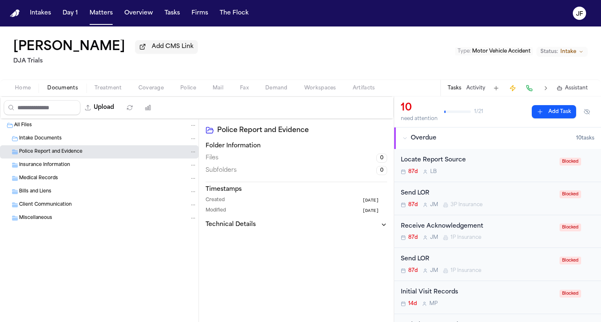
click at [81, 142] on div "Intake Documents" at bounding box center [108, 138] width 178 height 7
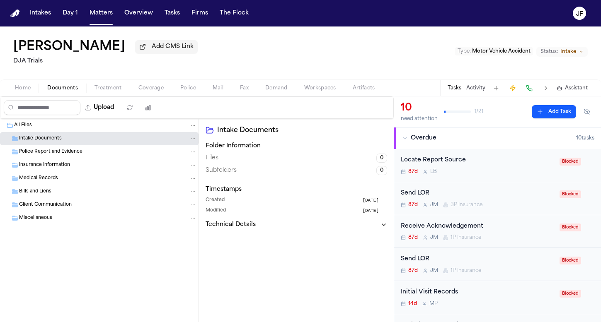
click at [80, 202] on div "Client Communication" at bounding box center [99, 205] width 199 height 13
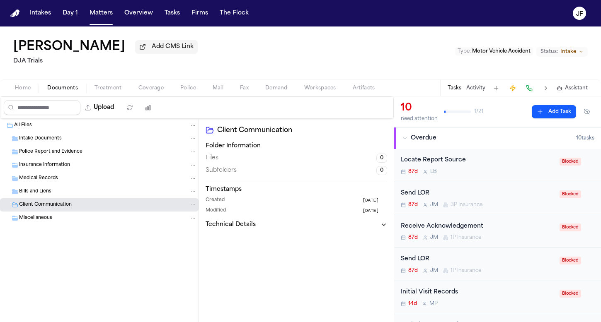
click at [11, 86] on button "Home" at bounding box center [23, 88] width 32 height 10
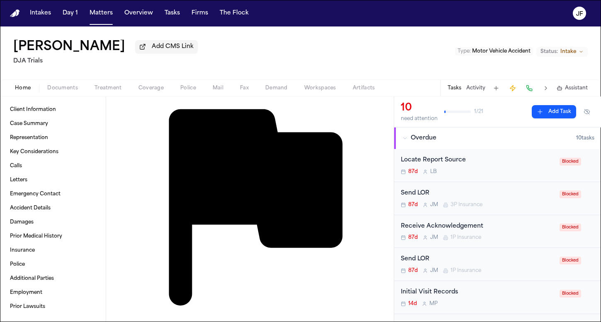
scroll to position [848, 0]
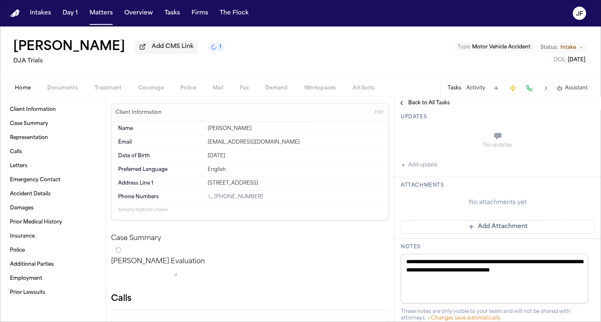
scroll to position [158, 0]
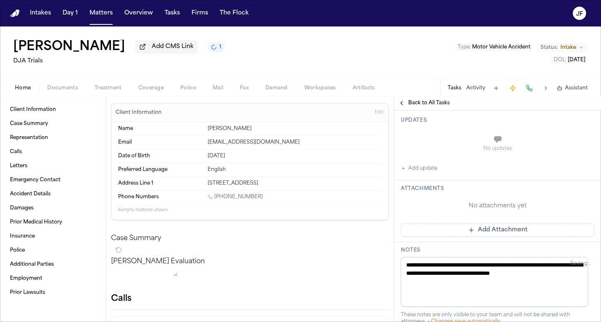
click at [423, 170] on button "Add update" at bounding box center [419, 169] width 36 height 10
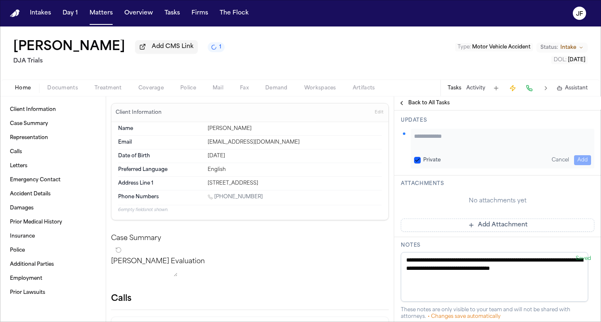
click at [458, 141] on textarea "Add your update" at bounding box center [502, 140] width 177 height 17
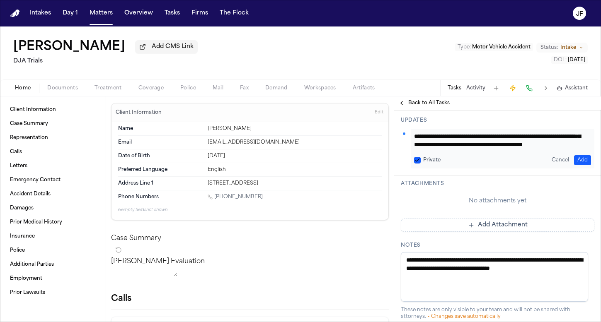
scroll to position [17, 0]
type textarea "**********"
click at [574, 160] on button "Add" at bounding box center [582, 160] width 17 height 10
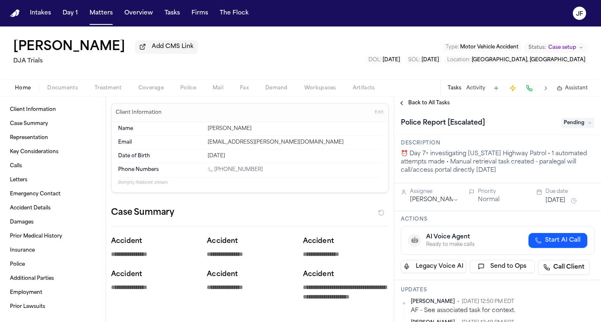
type textarea "*"
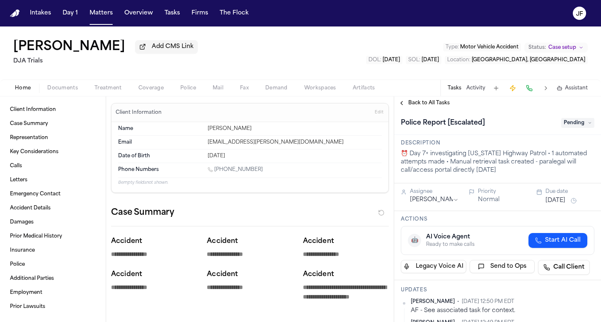
type textarea "*"
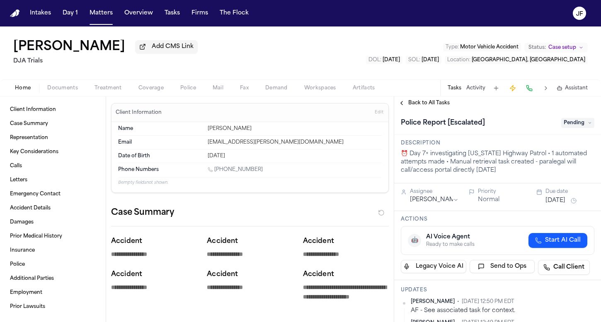
type textarea "*"
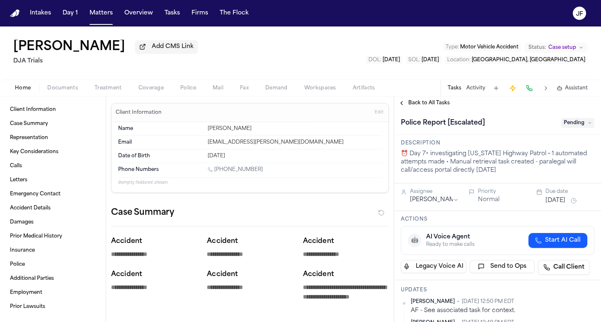
type textarea "*"
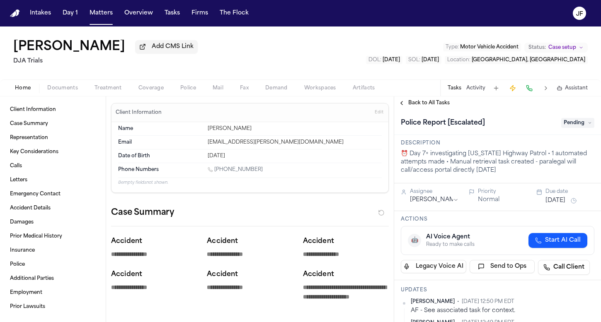
type textarea "*"
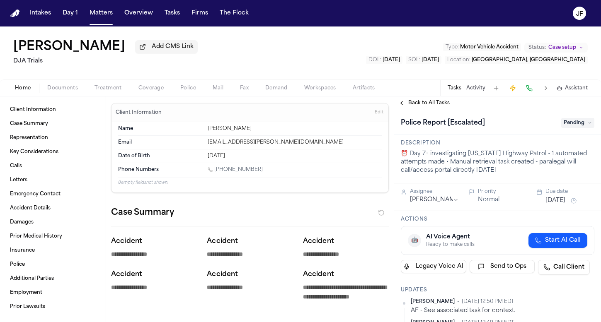
type textarea "*"
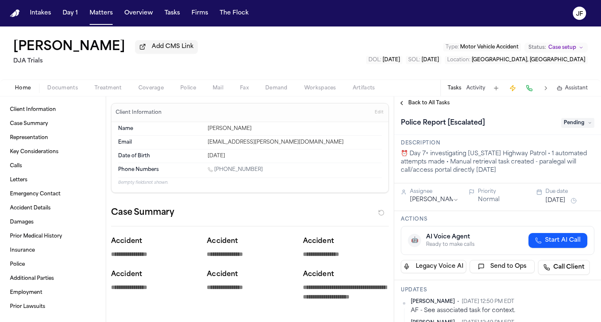
type textarea "*"
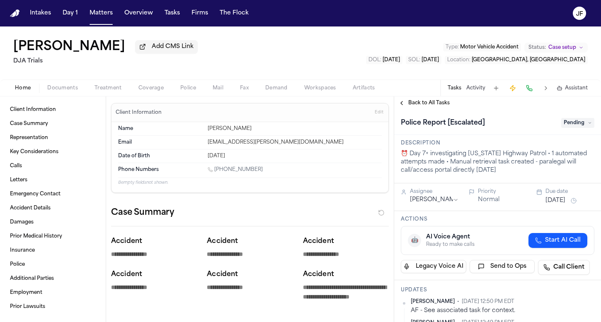
type textarea "*"
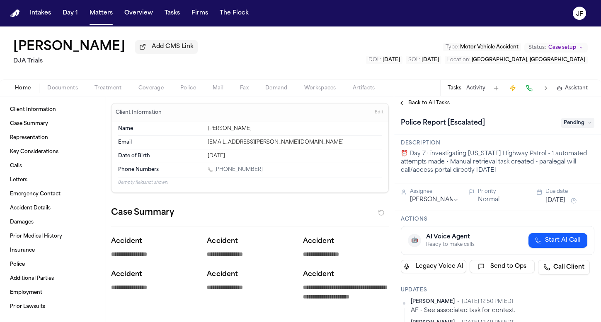
type textarea "*"
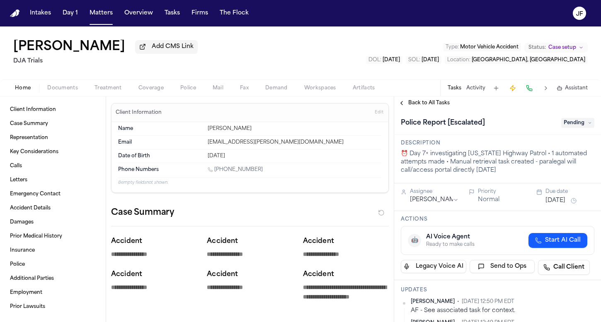
type textarea "*"
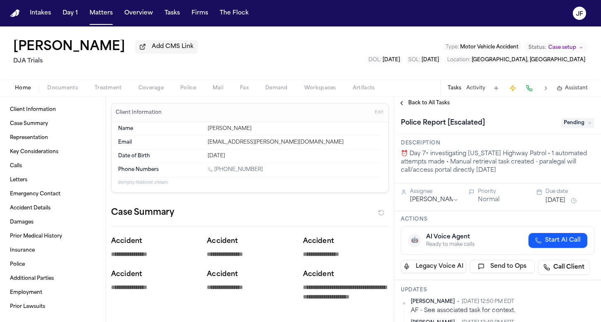
type textarea "*"
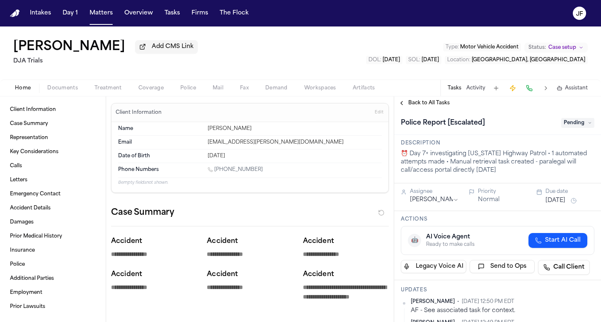
type textarea "*"
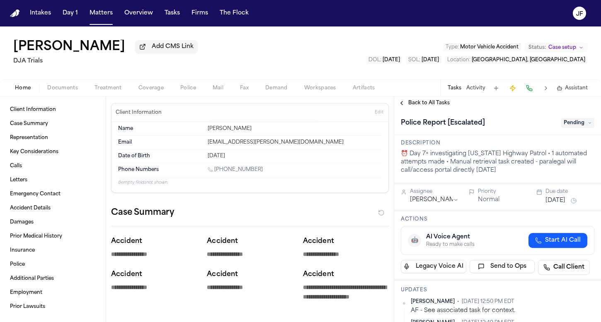
type textarea "*"
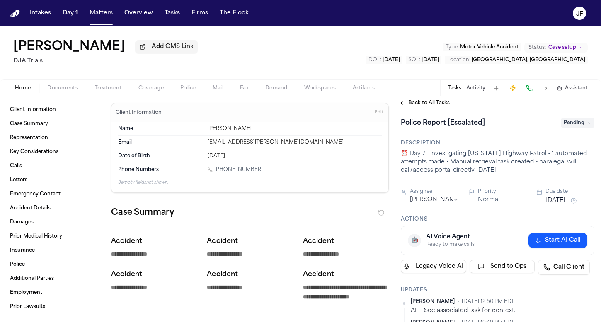
type textarea "*"
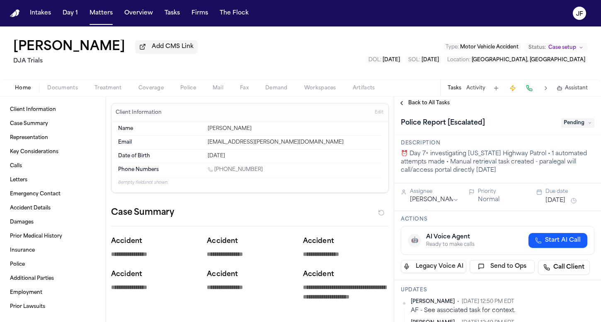
type textarea "*"
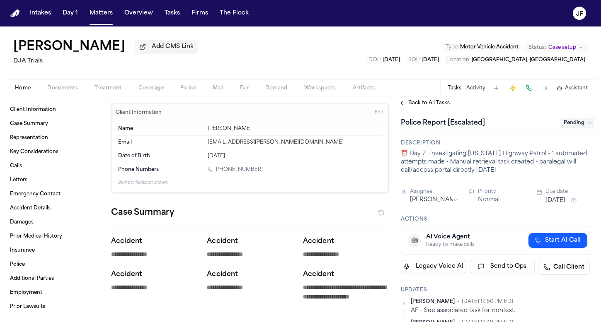
type textarea "*"
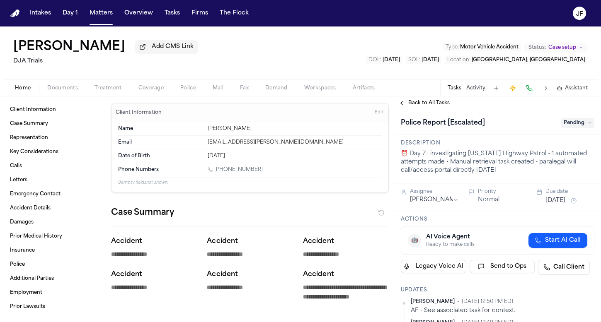
type textarea "*"
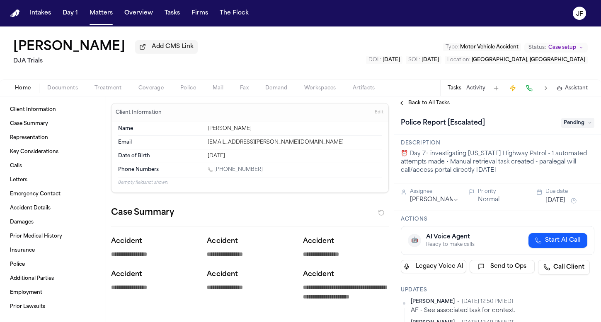
type textarea "*"
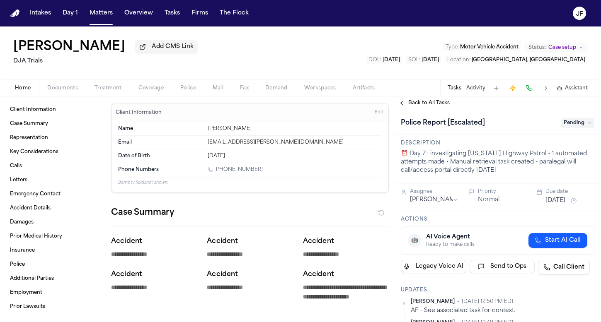
type textarea "*"
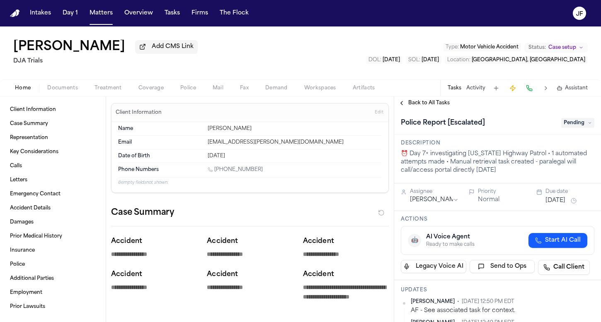
type textarea "*"
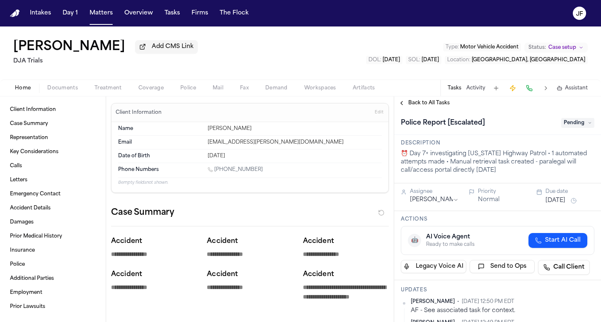
type textarea "*"
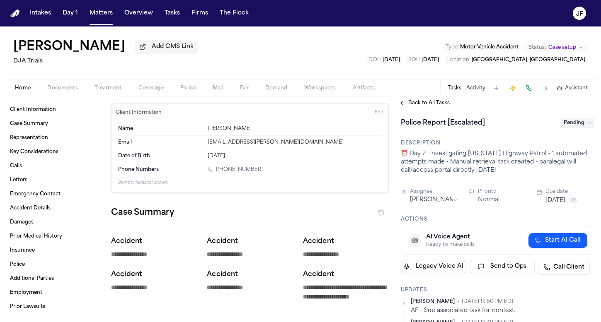
type textarea "*"
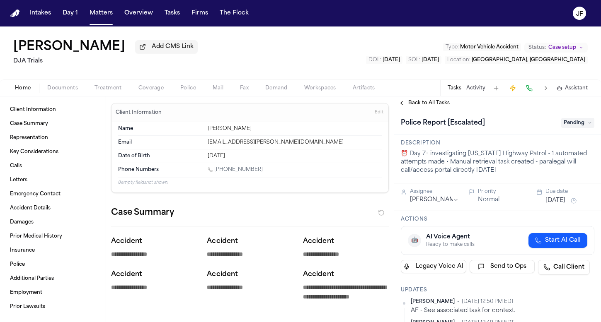
type textarea "*"
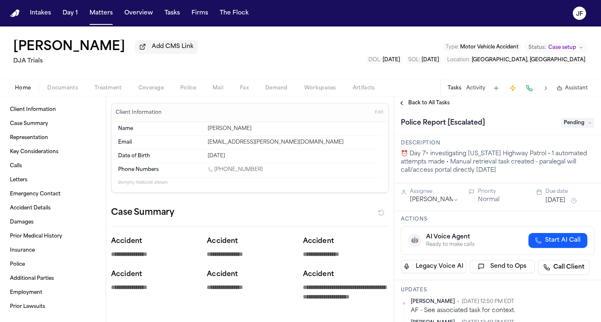
type textarea "*"
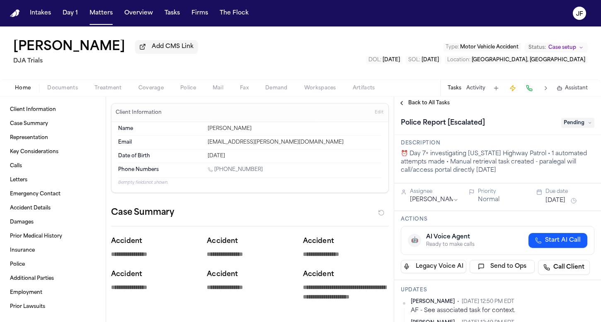
type textarea "*"
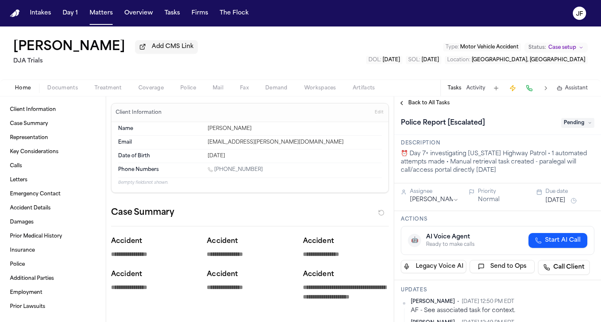
type textarea "*"
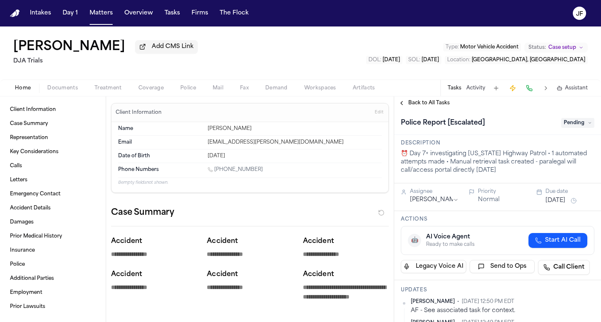
type textarea "*"
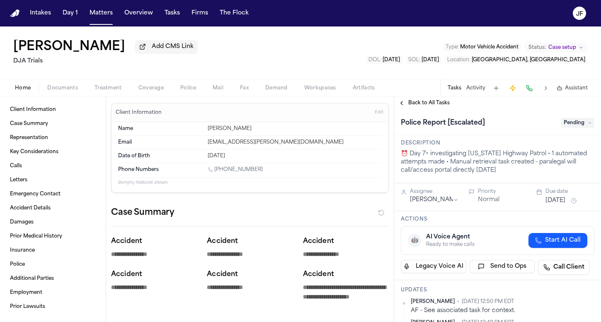
type textarea "*"
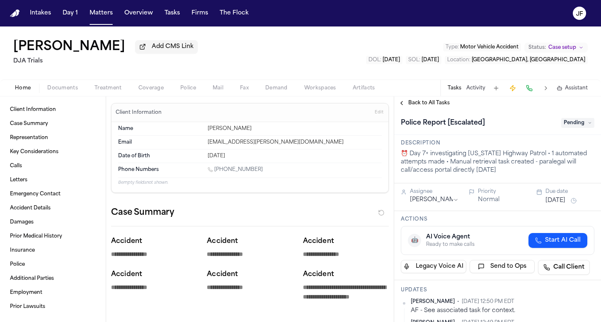
type textarea "*"
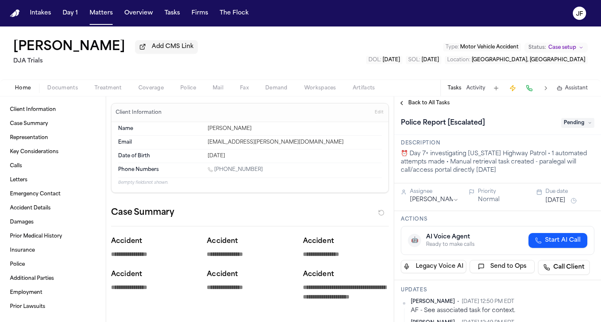
type textarea "*"
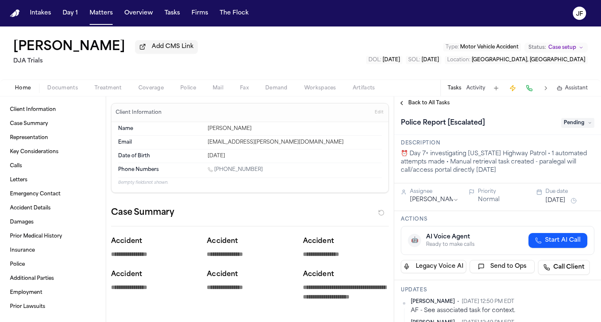
type textarea "*"
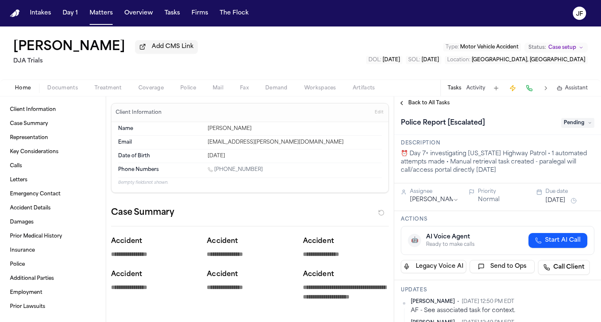
type textarea "*"
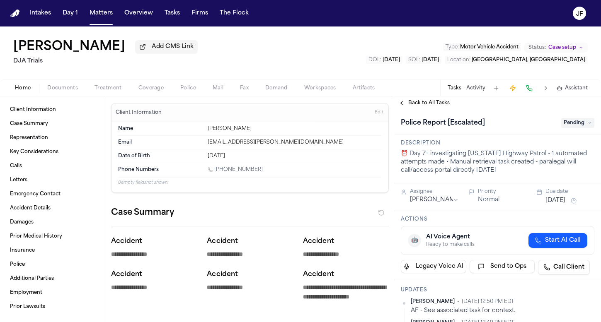
type textarea "*"
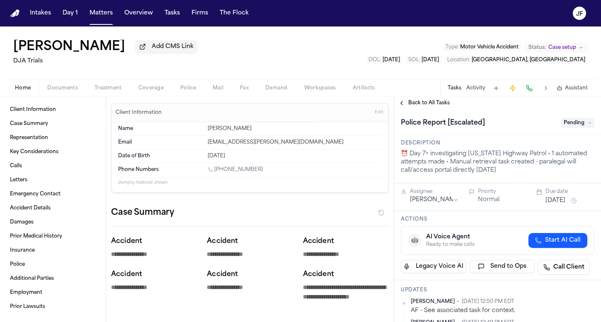
type textarea "*"
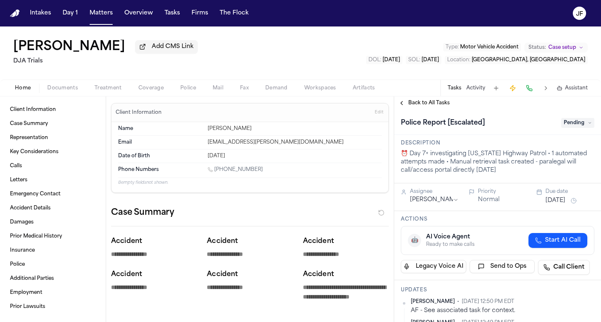
type textarea "*"
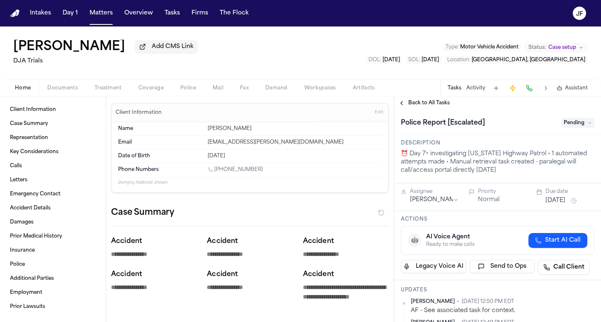
type textarea "*"
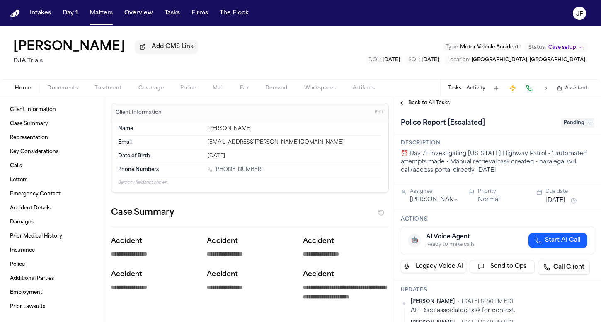
type textarea "*"
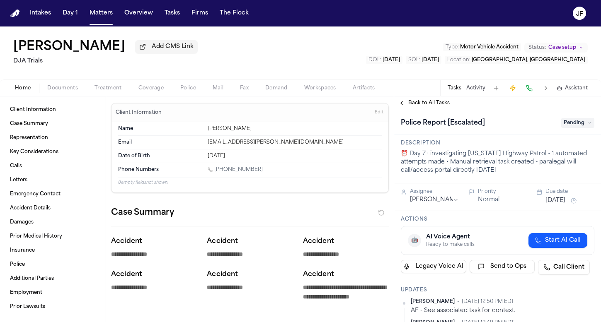
type textarea "*"
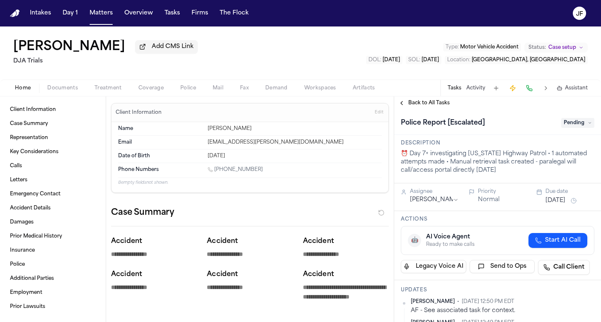
type textarea "*"
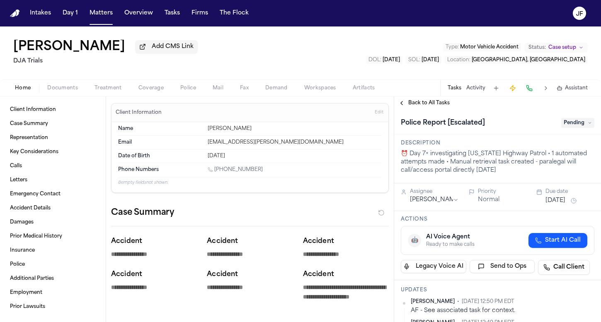
type textarea "*"
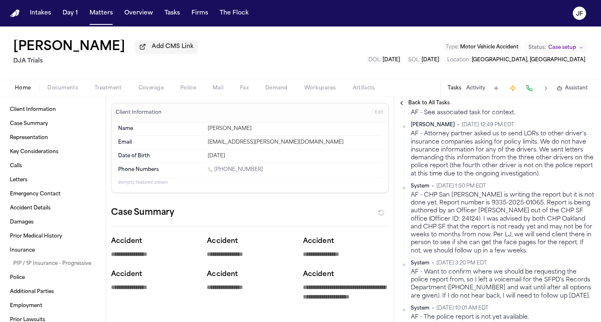
scroll to position [199, 0]
click at [53, 92] on span "Documents" at bounding box center [62, 88] width 31 height 7
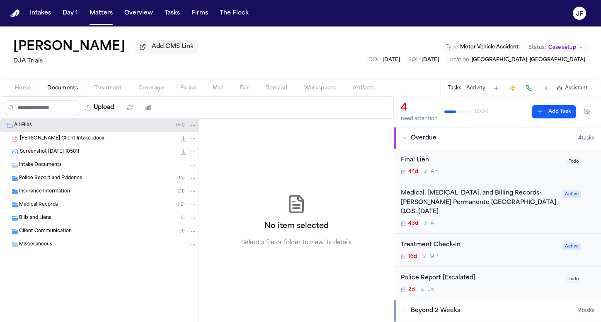
click at [40, 177] on span "Police Report and Evidence" at bounding box center [50, 178] width 63 height 7
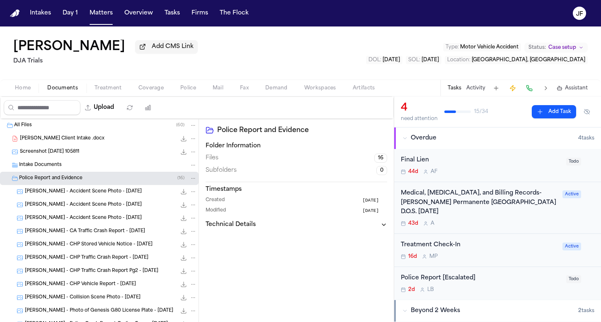
click at [57, 196] on span "E. Garcia - Accident Scene Photo - 5.9.25" at bounding box center [83, 192] width 117 height 7
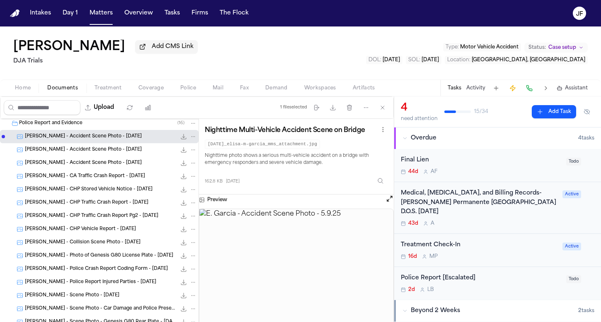
scroll to position [56, 0]
click at [69, 174] on div "E. Garcia - CA Traffic Crash Report - 5.16.25 151.6 KB • JPG" at bounding box center [111, 176] width 172 height 8
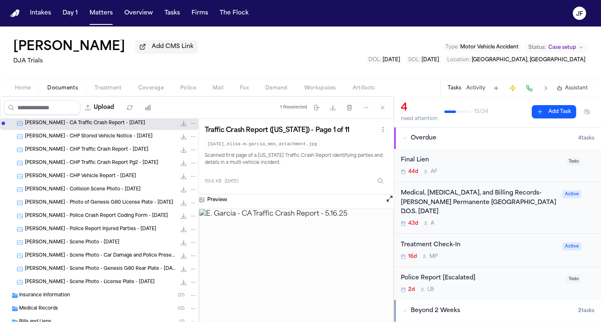
scroll to position [102, 0]
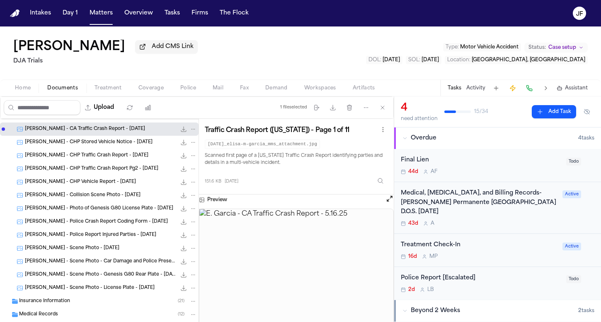
click at [180, 132] on icon "File: E. Garcia - CA Traffic Crash Report - 5.16.25" at bounding box center [183, 129] width 7 height 7
click at [110, 146] on span "E. Garcia - CHP Stored Vehicle Notice - 5.19.25" at bounding box center [89, 142] width 128 height 7
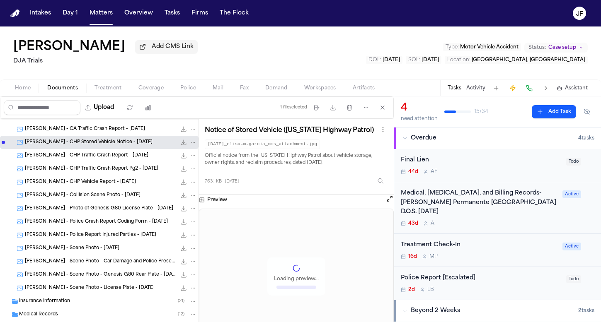
click at [110, 160] on span "E. Garcia - CHP Traffic Crash Report - 5.2.25" at bounding box center [86, 156] width 123 height 7
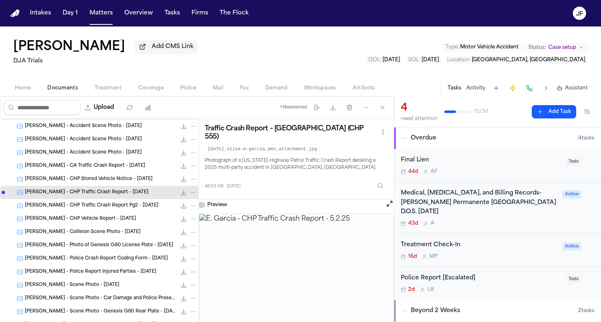
scroll to position [29, 0]
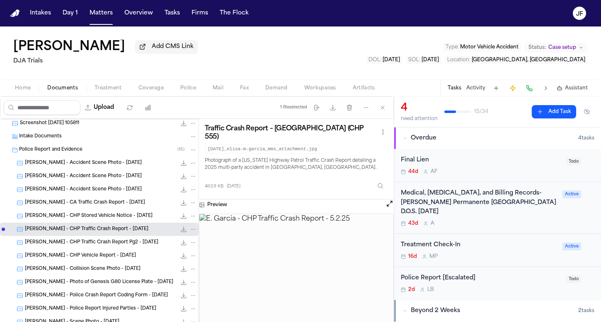
click at [179, 229] on button "File: E. Garcia - CHP Traffic Crash Report - 5.2.25" at bounding box center [183, 229] width 8 height 8
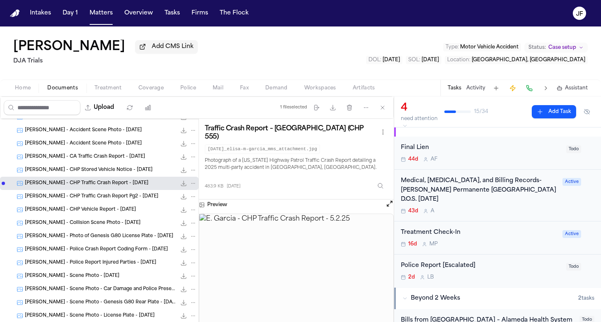
scroll to position [15, 0]
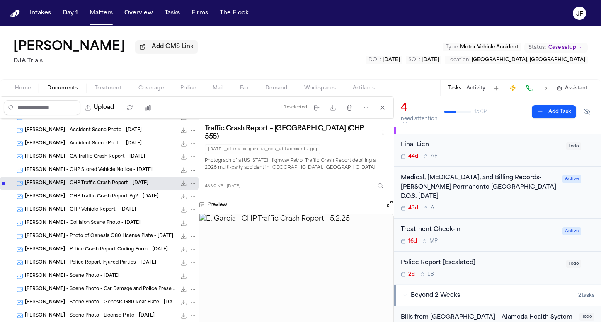
click at [463, 266] on div "Police Report [Escalated]" at bounding box center [481, 264] width 160 height 10
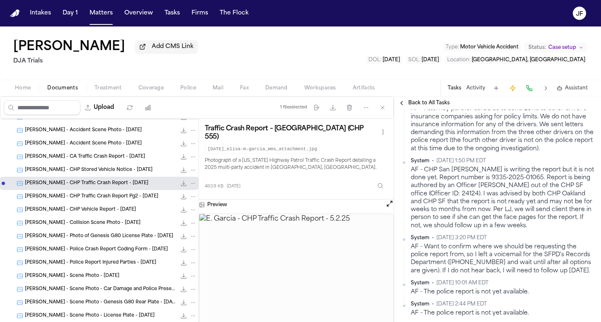
scroll to position [225, 0]
drag, startPoint x: 463, startPoint y: 194, endPoint x: 477, endPoint y: 192, distance: 14.6
click at [477, 192] on div "AF - CHP San Fransisco is writing the report but it is not done yet. Report num…" at bounding box center [503, 197] width 184 height 64
copy div "24124"
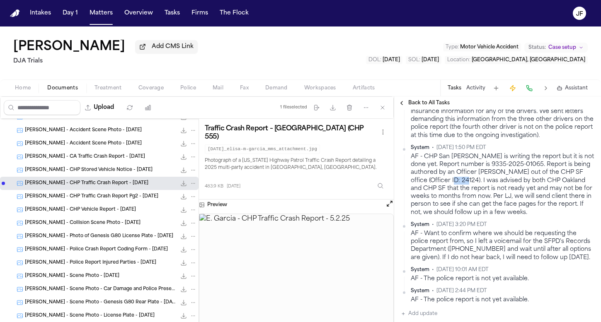
scroll to position [235, 0]
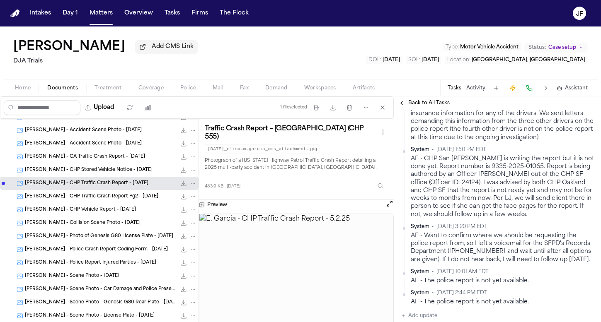
click at [538, 3] on nav "Intakes Day 1 Matters Overview Tasks Firms The Flock JF" at bounding box center [300, 13] width 601 height 27
click at [430, 104] on span "Back to All Tasks" at bounding box center [428, 103] width 41 height 7
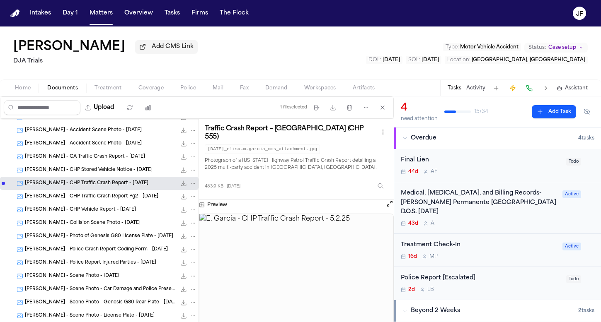
click at [433, 276] on div "Police Report [Escalated]" at bounding box center [481, 279] width 160 height 10
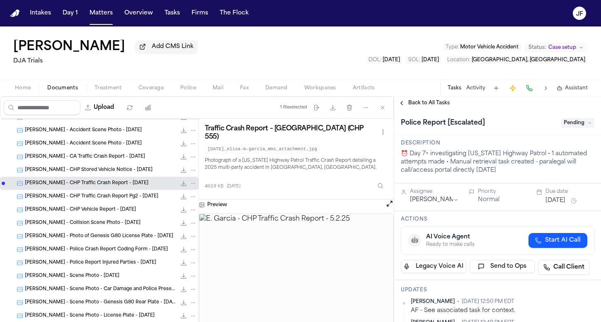
click at [573, 129] on div "Police Report [Escalated] Pending" at bounding box center [498, 122] width 194 height 13
click at [573, 128] on span "Pending" at bounding box center [577, 123] width 33 height 10
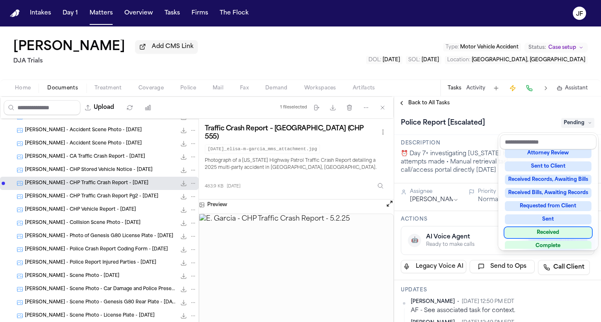
click at [524, 230] on div "Received" at bounding box center [548, 233] width 87 height 10
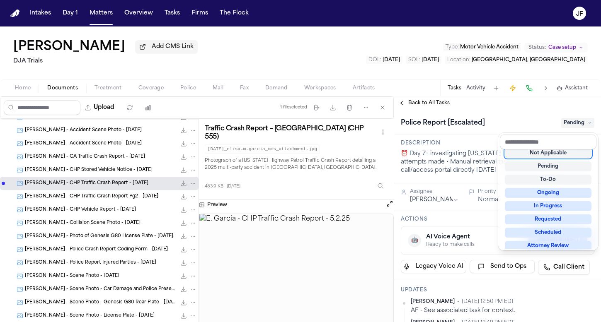
scroll to position [3, 0]
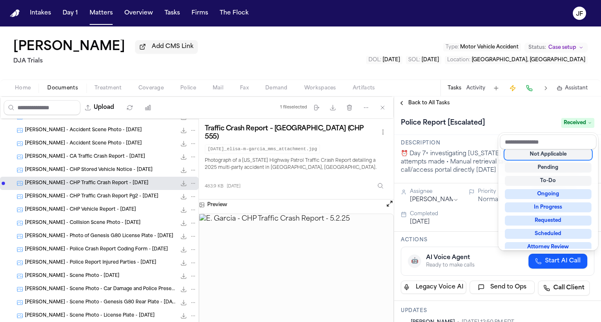
click at [531, 111] on div "Back to All Tasks Police Report [Escalated] Received Description ⏰ Day 7+ inves…" at bounding box center [497, 210] width 207 height 226
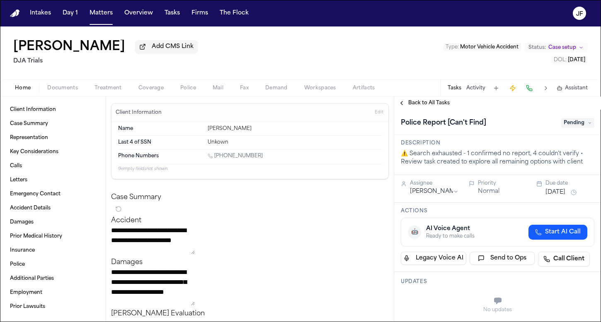
click at [60, 85] on button "Documents" at bounding box center [62, 88] width 47 height 10
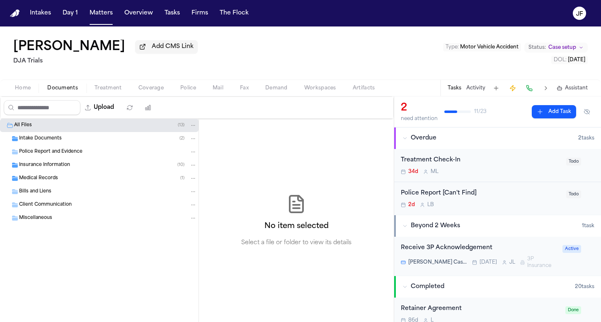
click at [56, 144] on div "Intake Documents ( 2 )" at bounding box center [99, 138] width 199 height 13
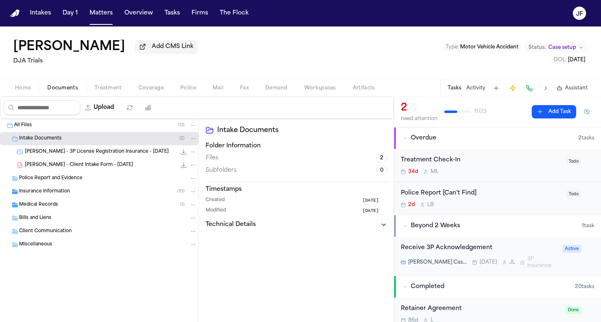
click at [66, 167] on span "[PERSON_NAME] - Client Intake Form - [DATE]" at bounding box center [79, 165] width 108 height 7
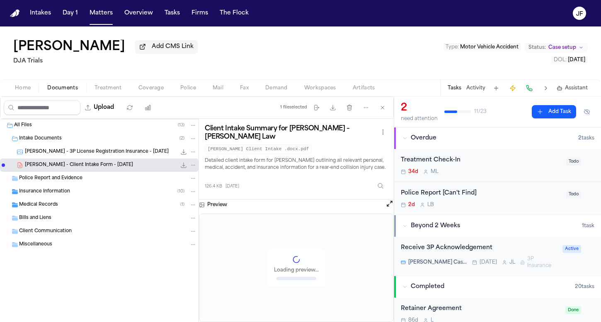
click at [182, 166] on icon "File: M. Kaplan - Client Intake Form - 6.10.25" at bounding box center [183, 165] width 7 height 7
